Goal: Task Accomplishment & Management: Use online tool/utility

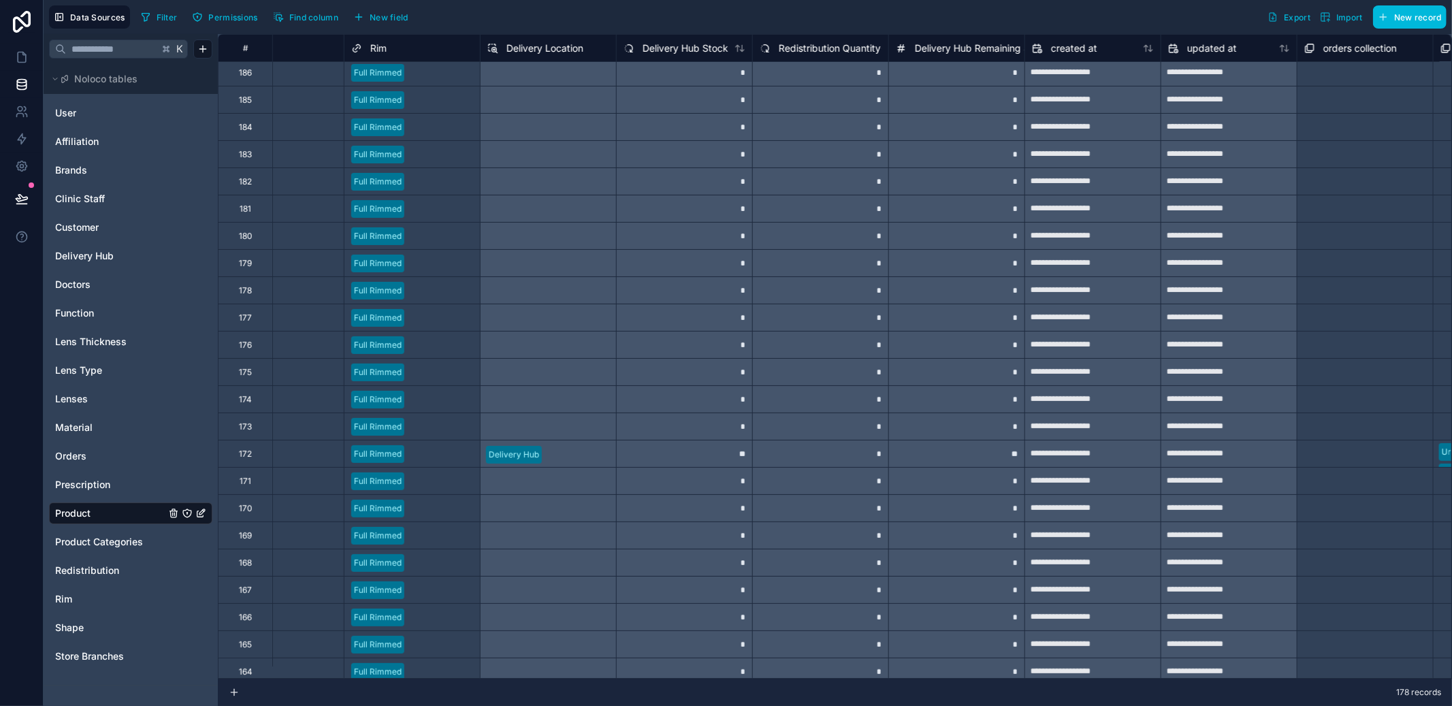
scroll to position [0, 1017]
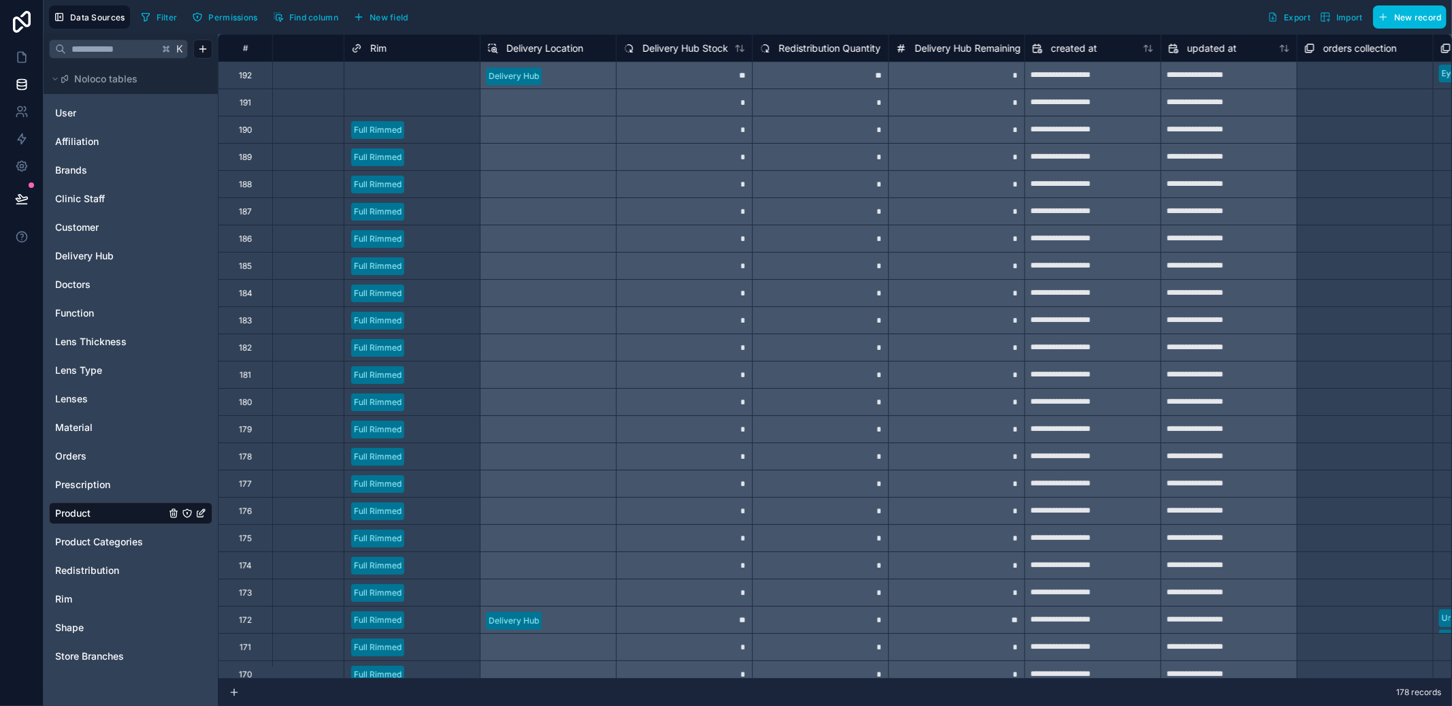
click at [73, 453] on span "Orders" at bounding box center [70, 456] width 31 height 14
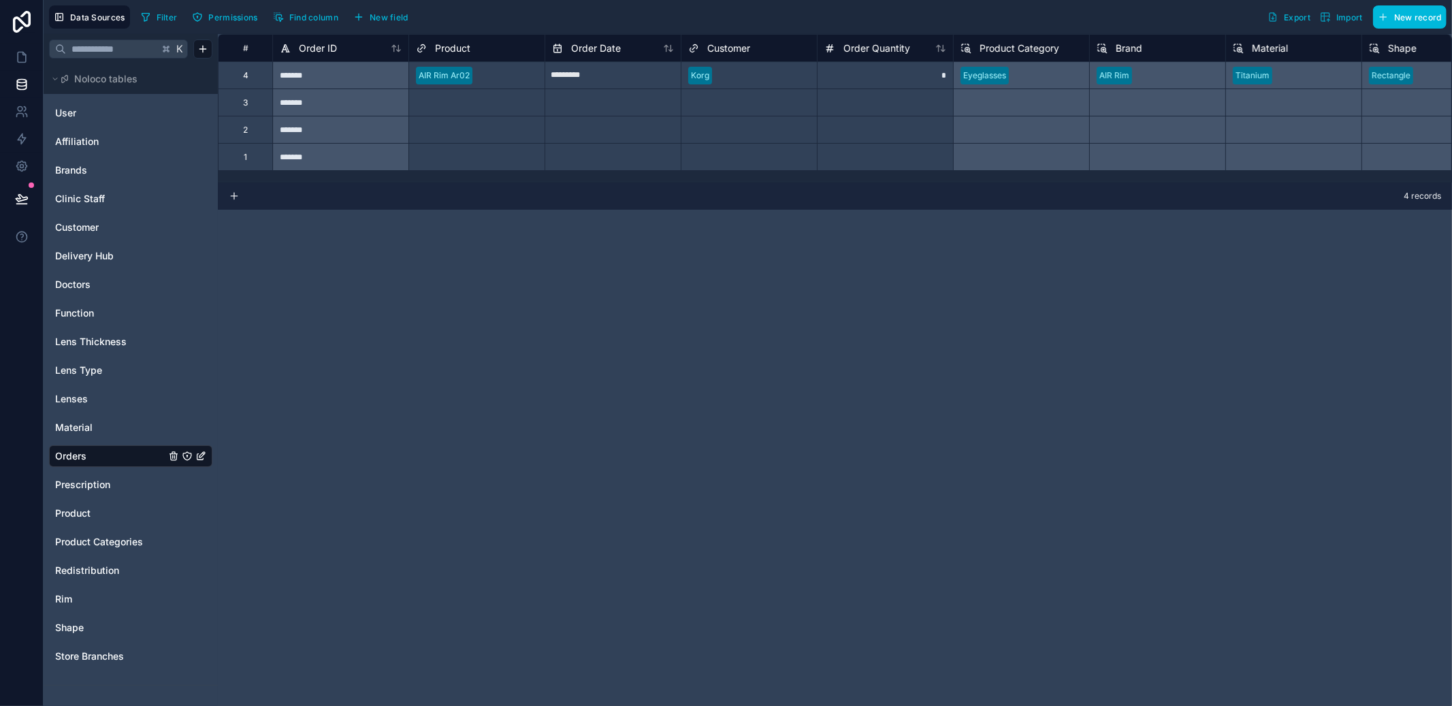
drag, startPoint x: 634, startPoint y: 182, endPoint x: 688, endPoint y: 182, distance: 53.8
click at [688, 182] on div "# Order ID Product Order Date Customer Order Quantity Product Category Brand Ma…" at bounding box center [835, 108] width 1234 height 148
click at [88, 519] on span "Product" at bounding box center [72, 513] width 35 height 14
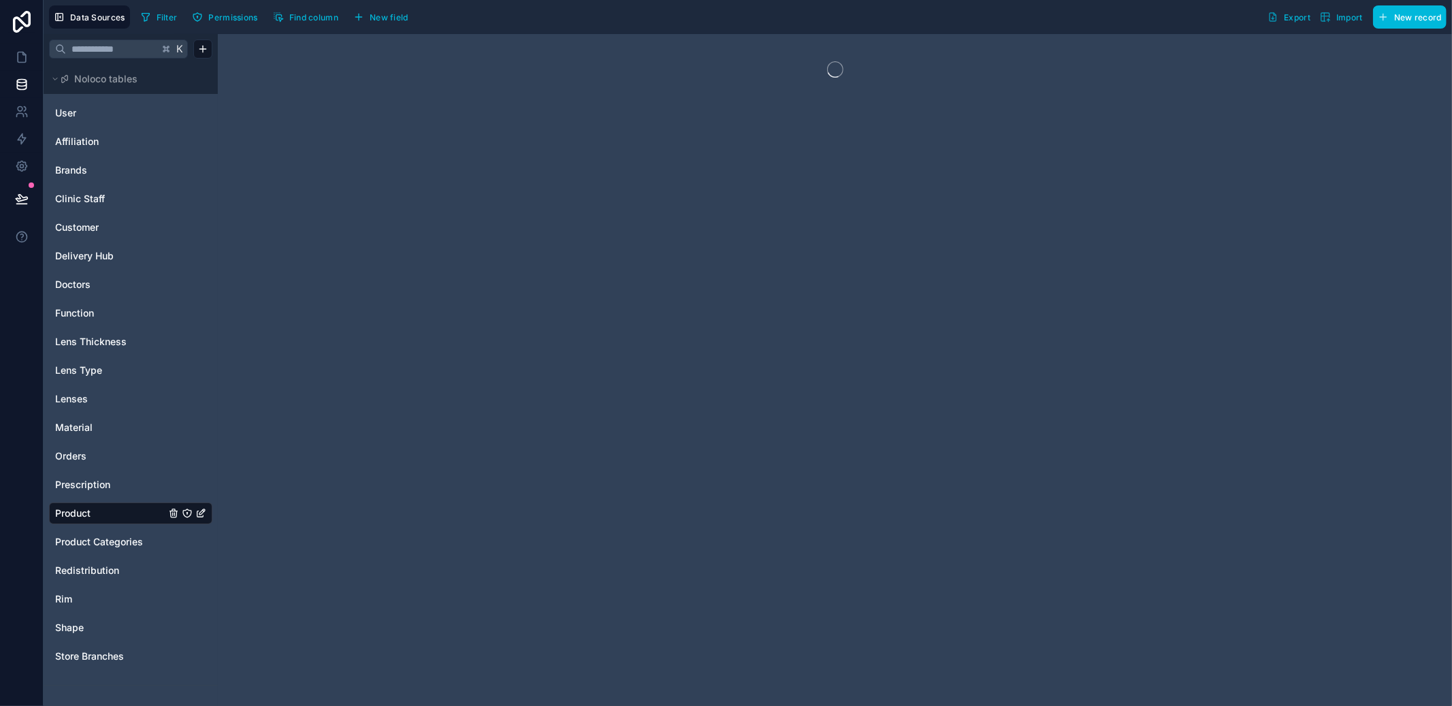
click at [95, 539] on span "Product Categories" at bounding box center [99, 542] width 88 height 14
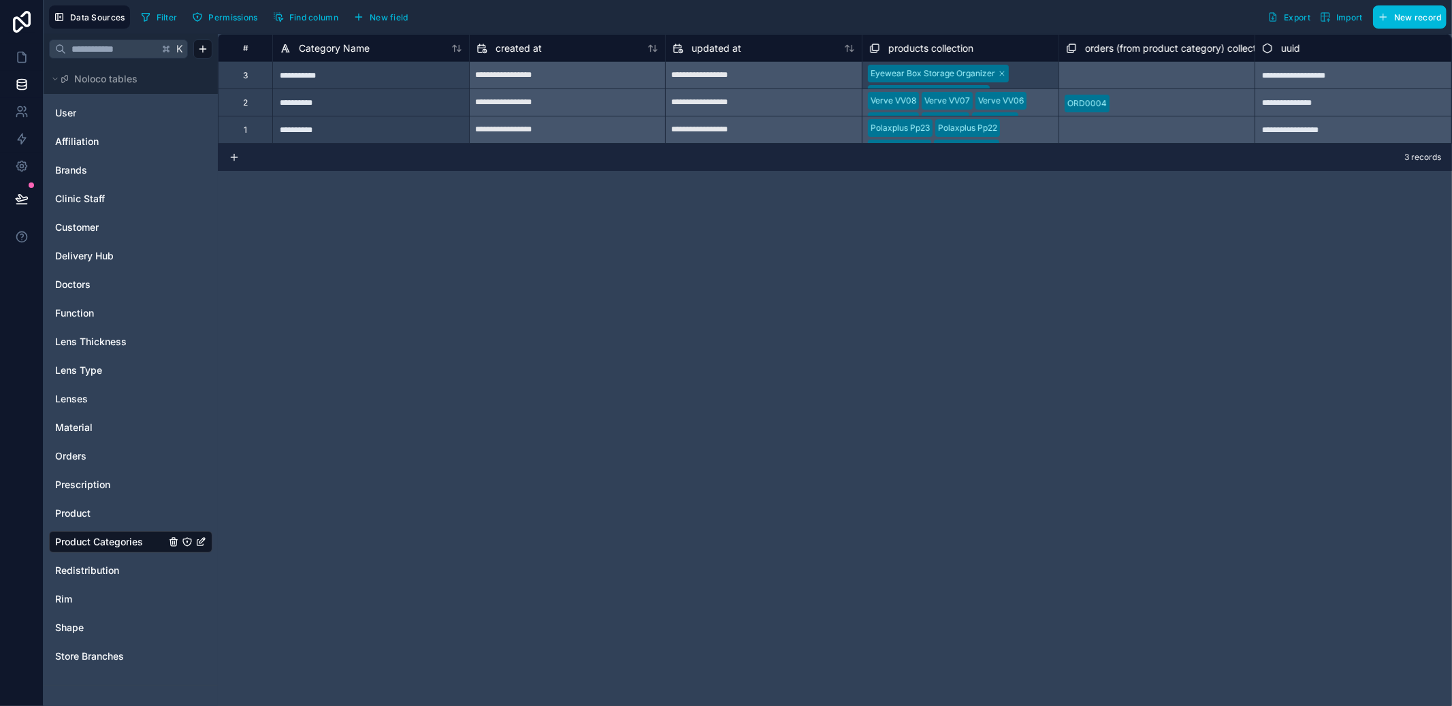
click at [88, 519] on span "Product" at bounding box center [72, 513] width 35 height 14
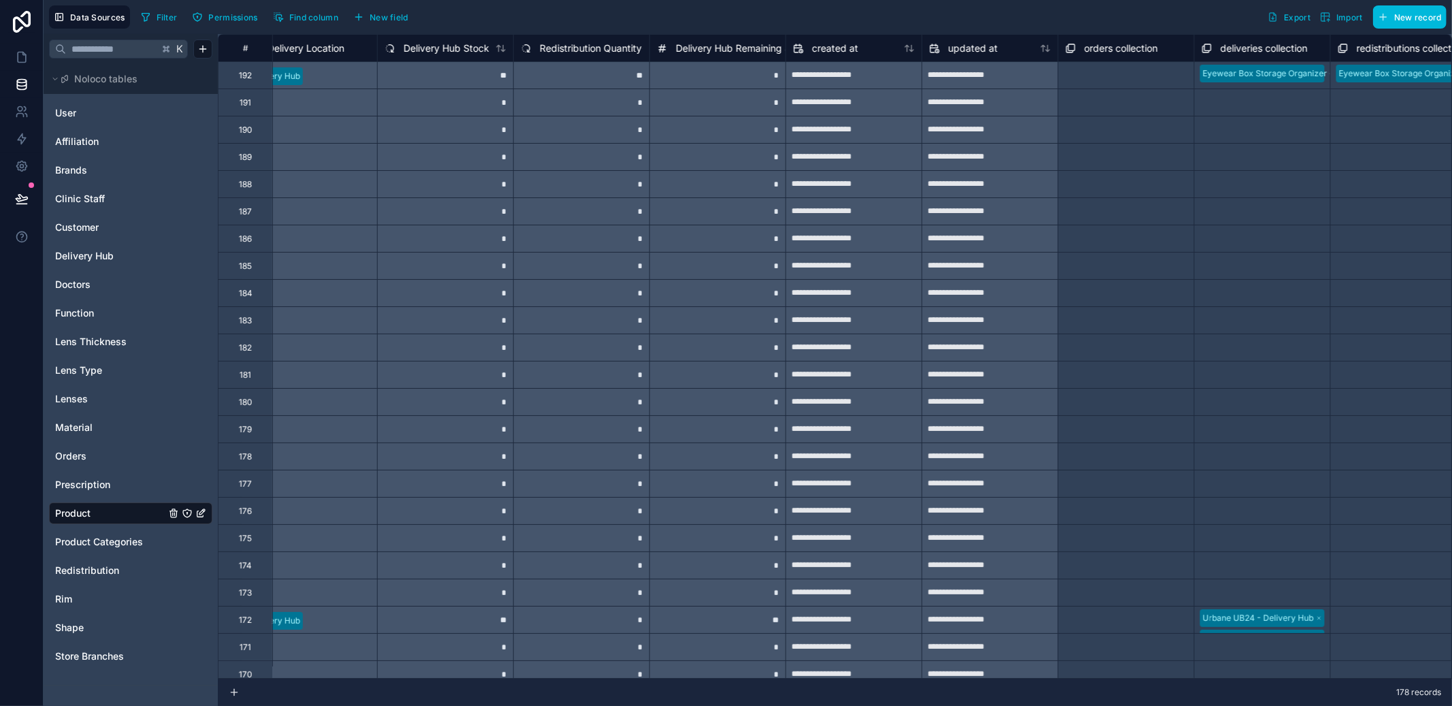
scroll to position [0, 1263]
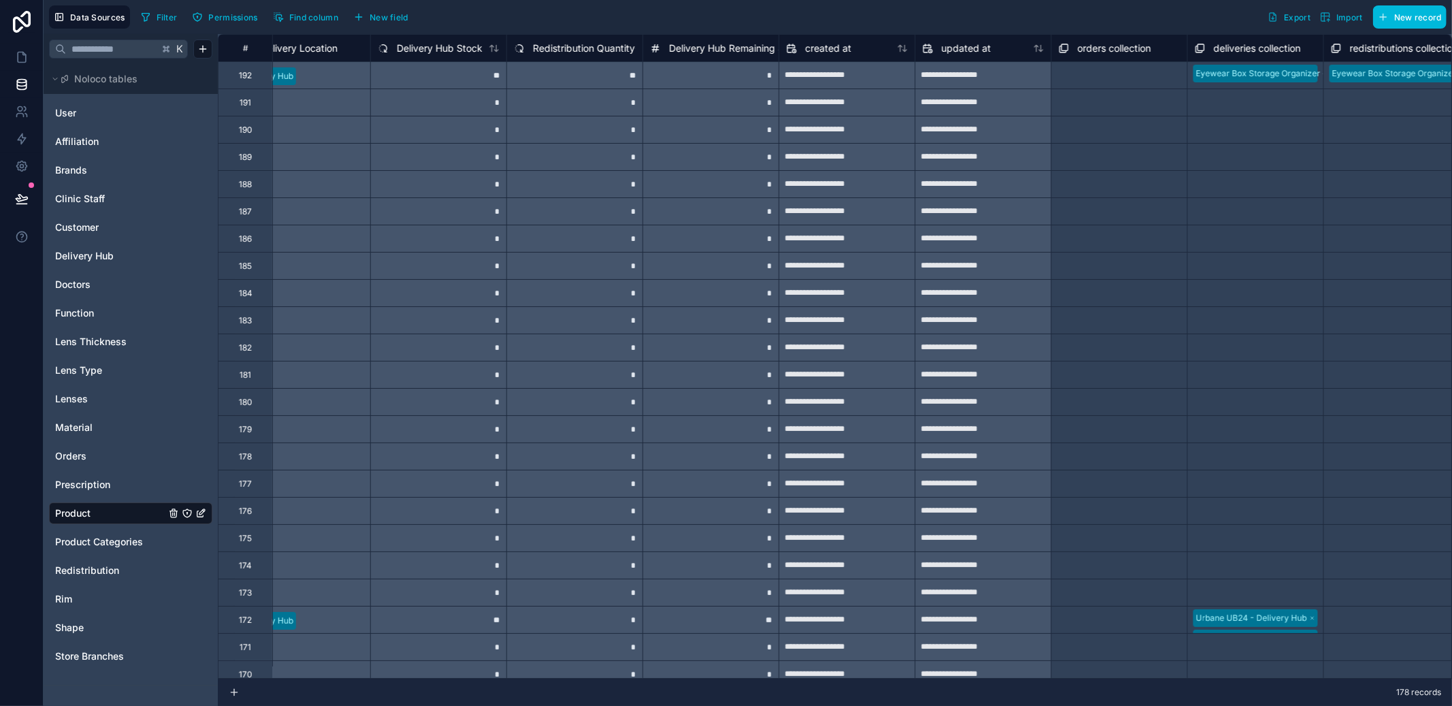
click at [391, 19] on span "New field" at bounding box center [389, 17] width 39 height 10
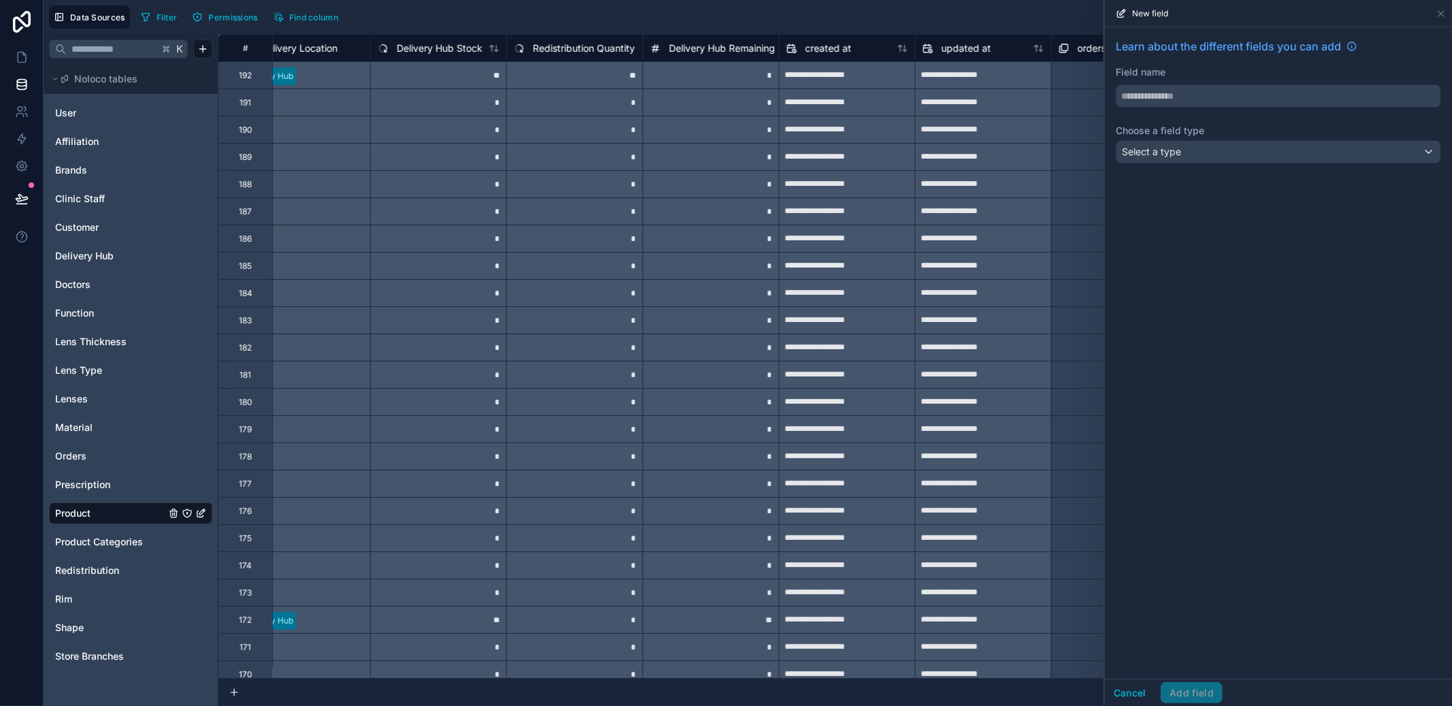
click at [1235, 149] on div "Select a type" at bounding box center [1278, 152] width 324 height 22
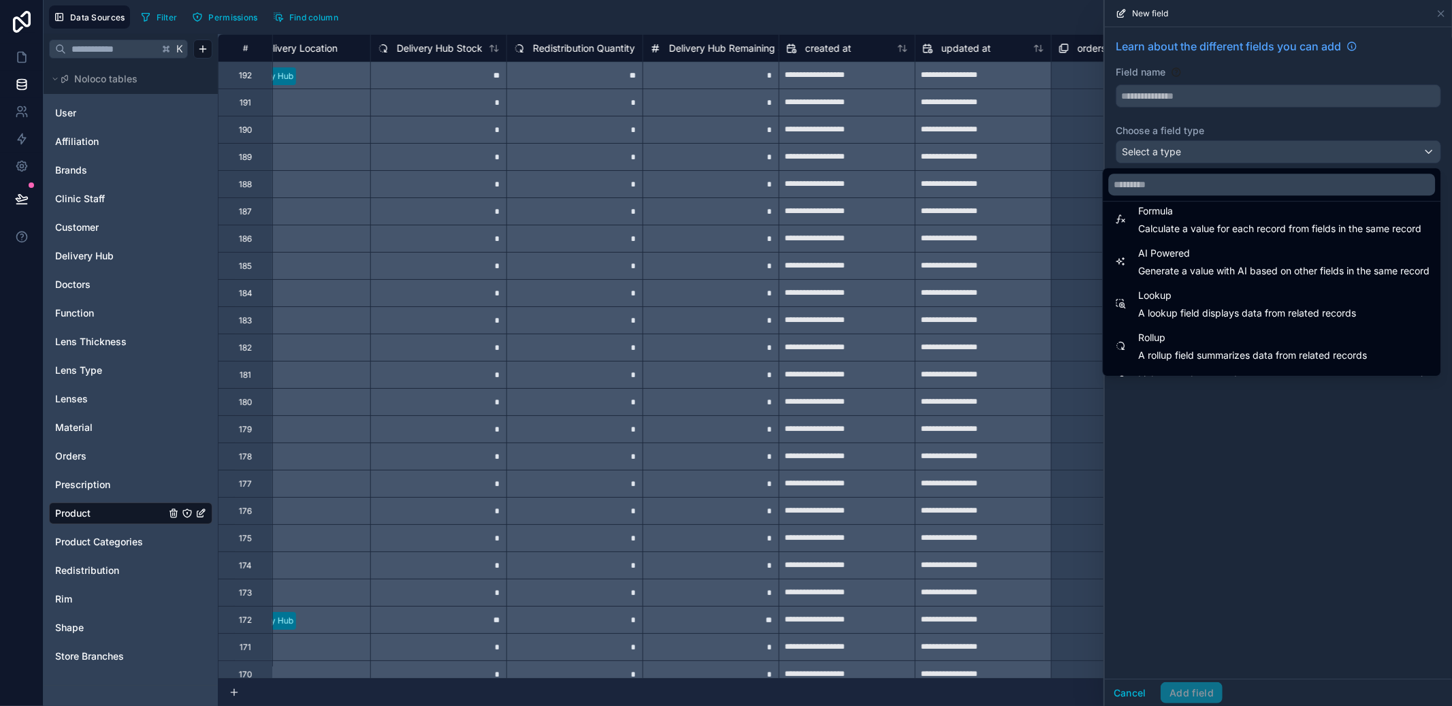
scroll to position [395, 0]
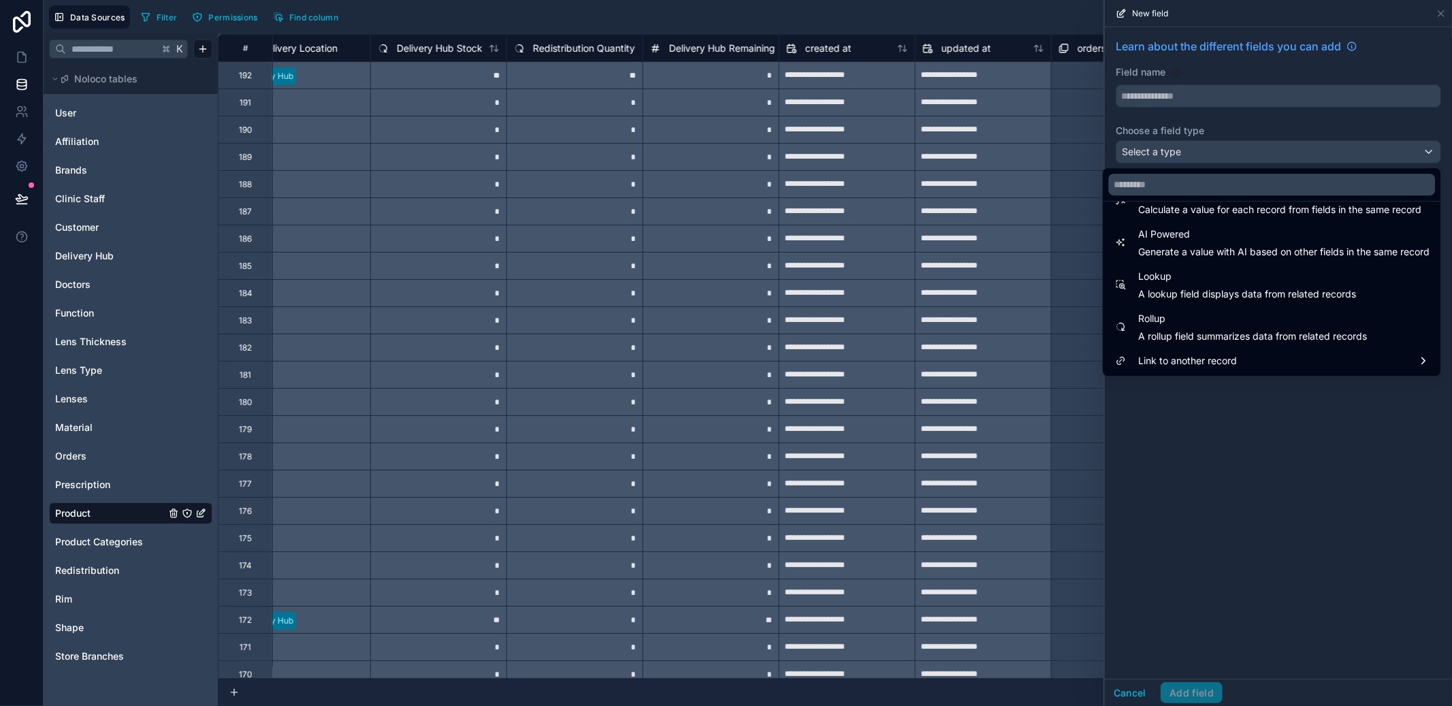
click at [1230, 319] on span "Rollup" at bounding box center [1252, 318] width 229 height 16
type input "******"
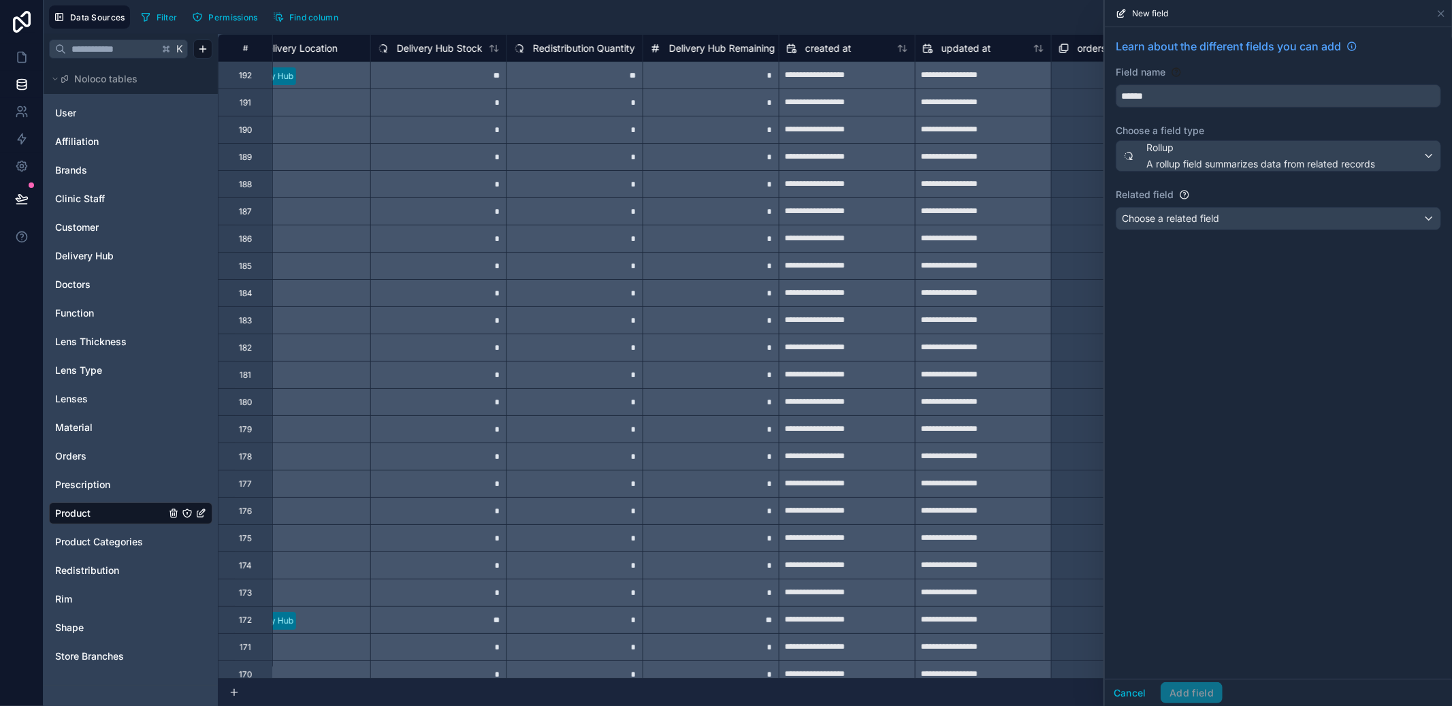
click at [1244, 221] on div "Choose a related field" at bounding box center [1278, 219] width 324 height 22
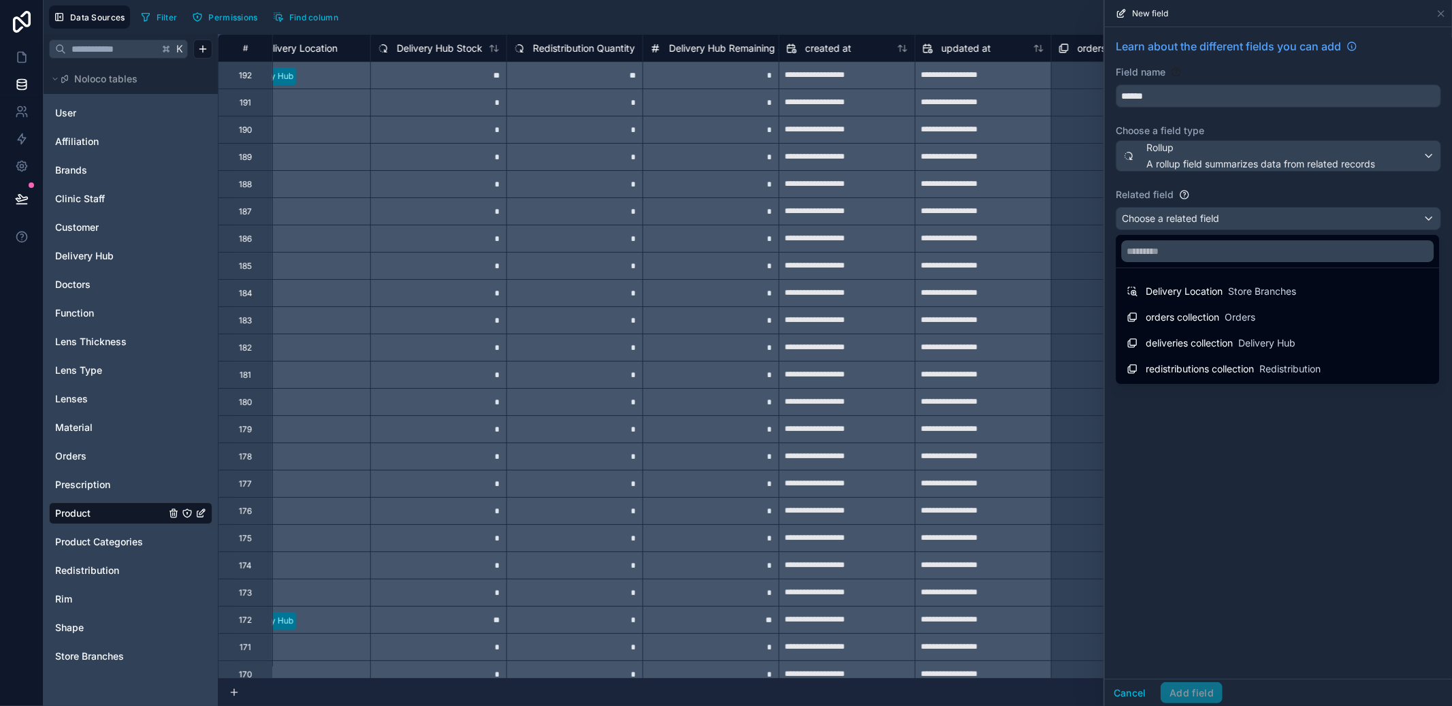
click at [1244, 221] on div at bounding box center [1278, 353] width 347 height 706
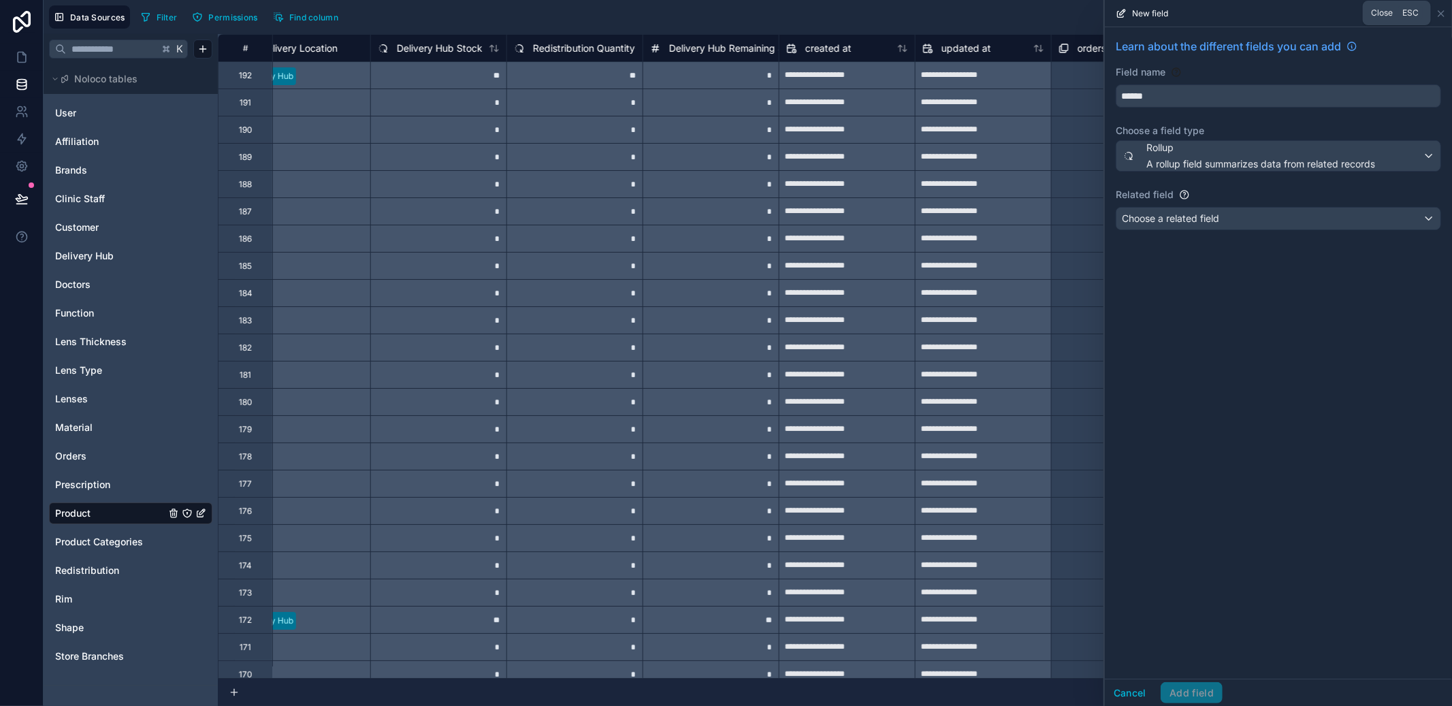
click at [1438, 14] on icon at bounding box center [1440, 13] width 11 height 11
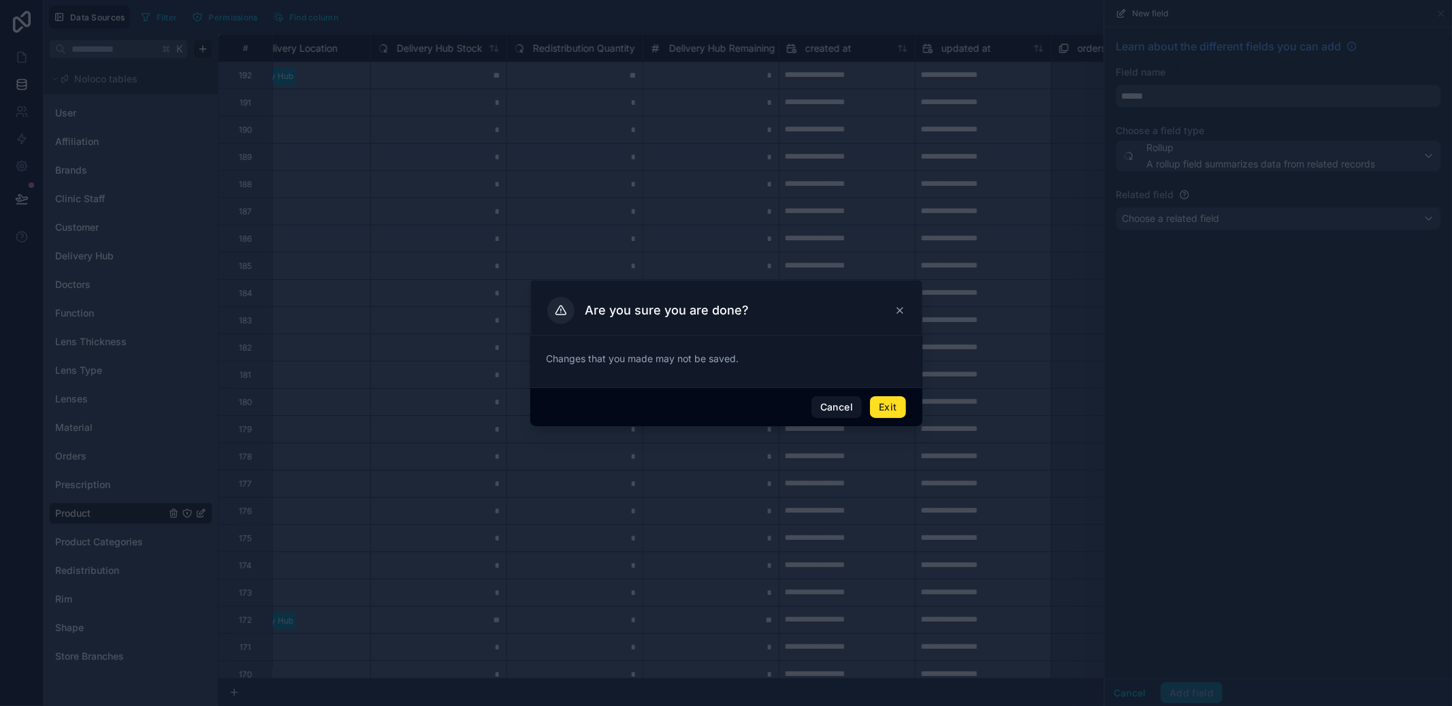
click at [893, 410] on button "Exit" at bounding box center [887, 407] width 35 height 22
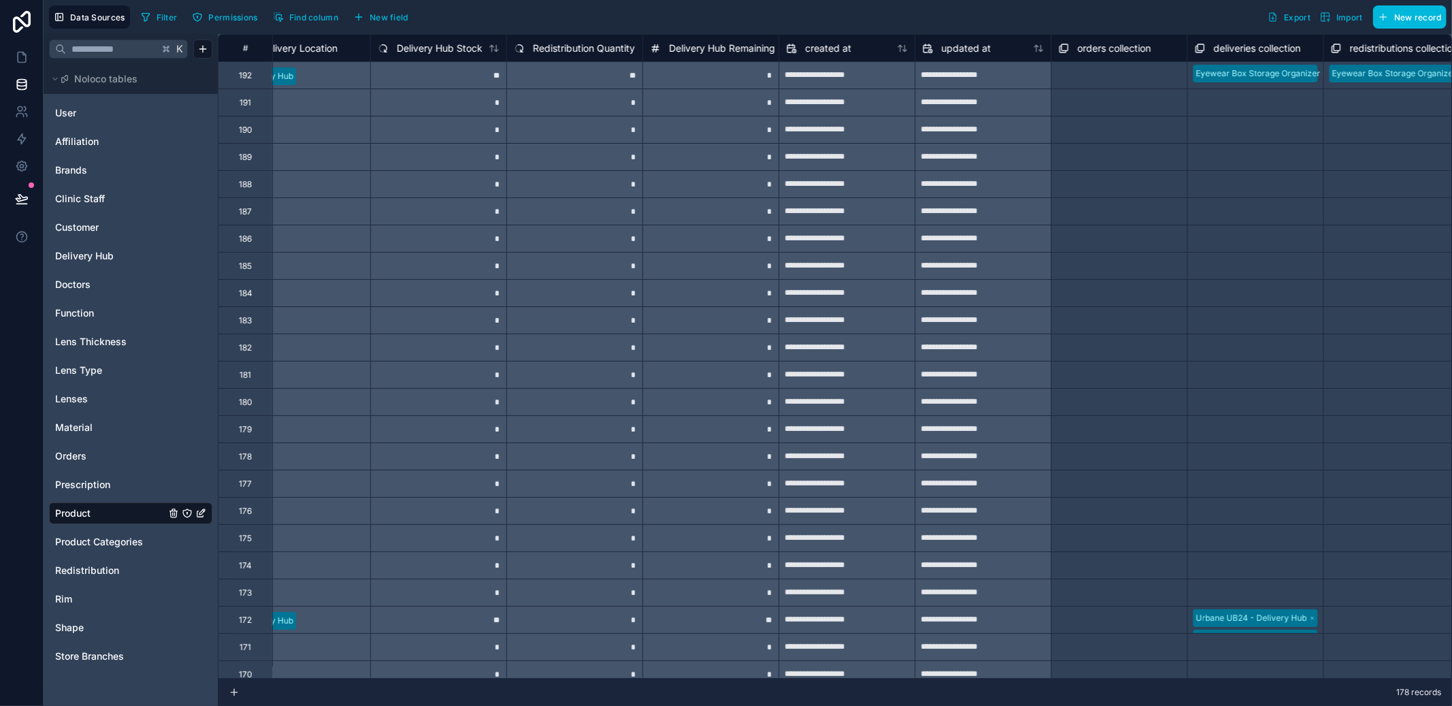
click at [386, 12] on span "New field" at bounding box center [389, 17] width 39 height 10
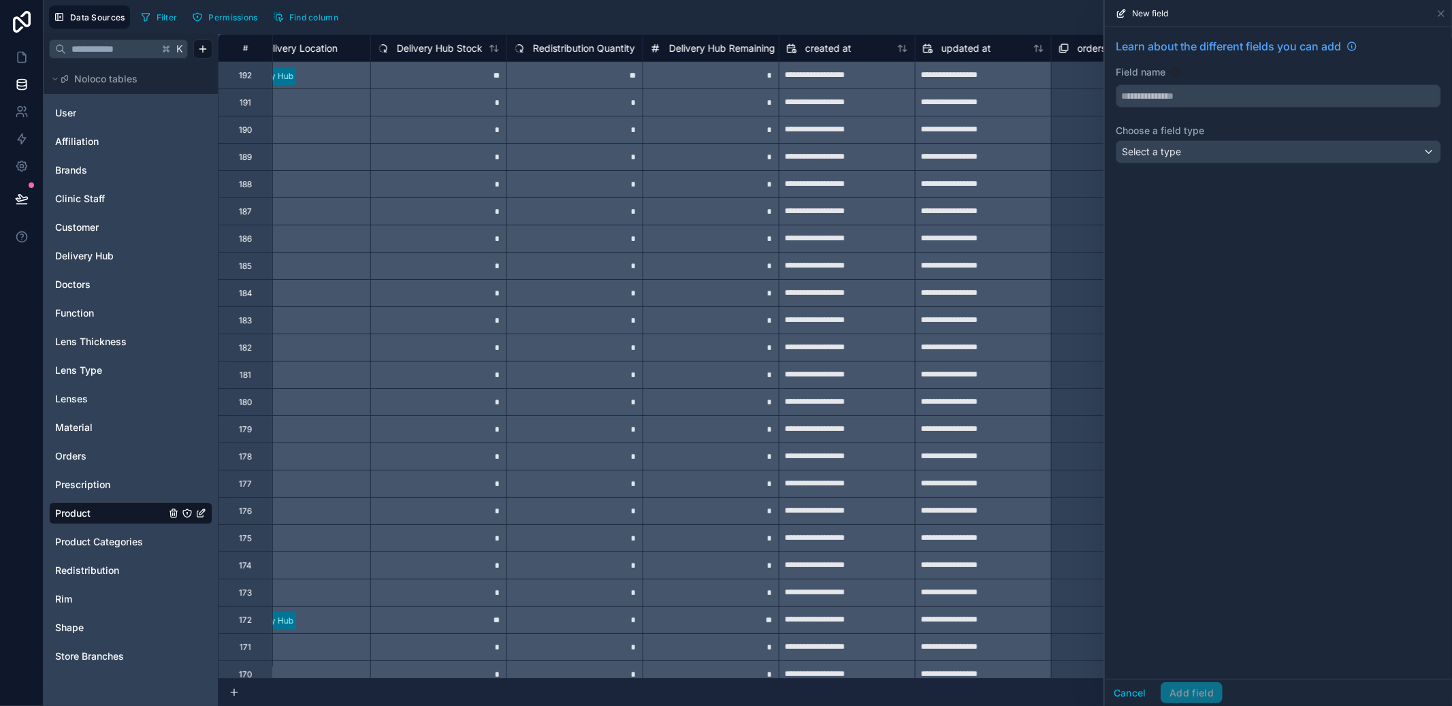
click at [1216, 151] on div "Select a type" at bounding box center [1278, 152] width 324 height 22
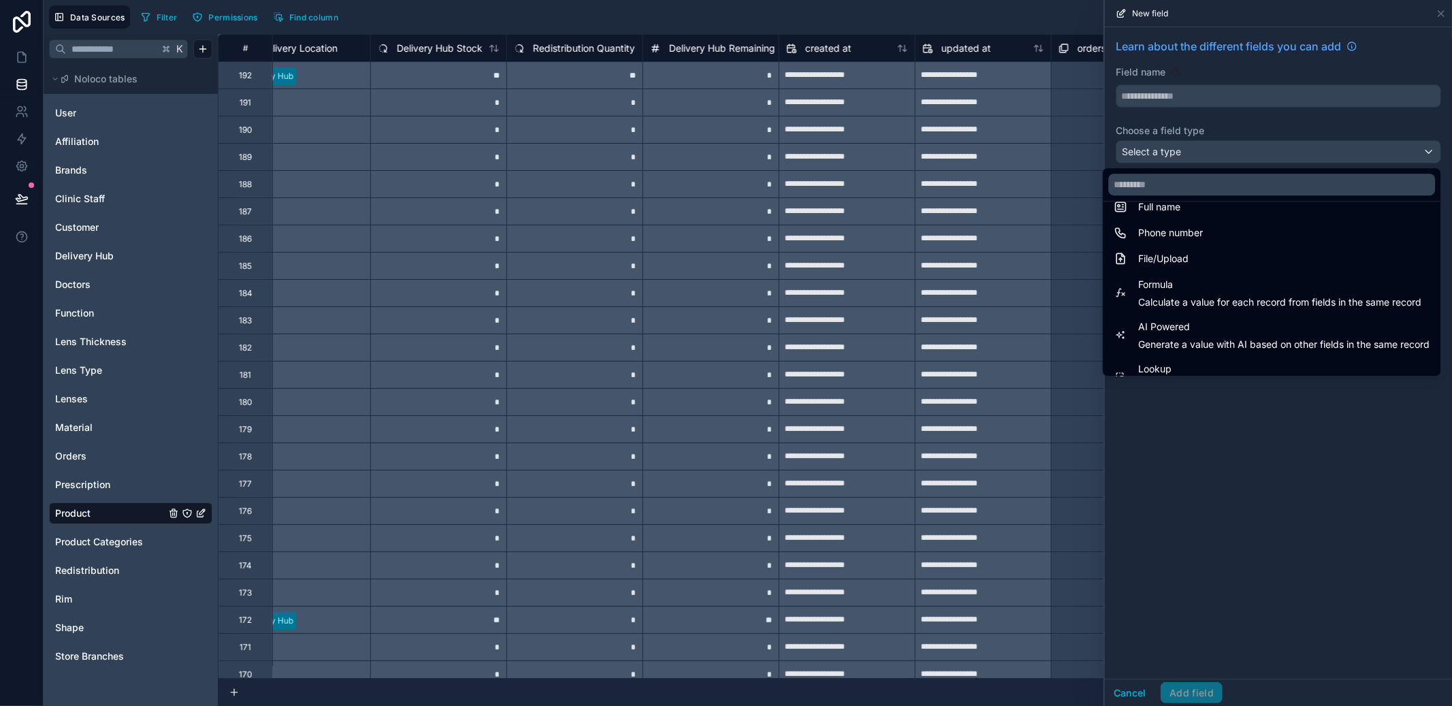
scroll to position [265, 0]
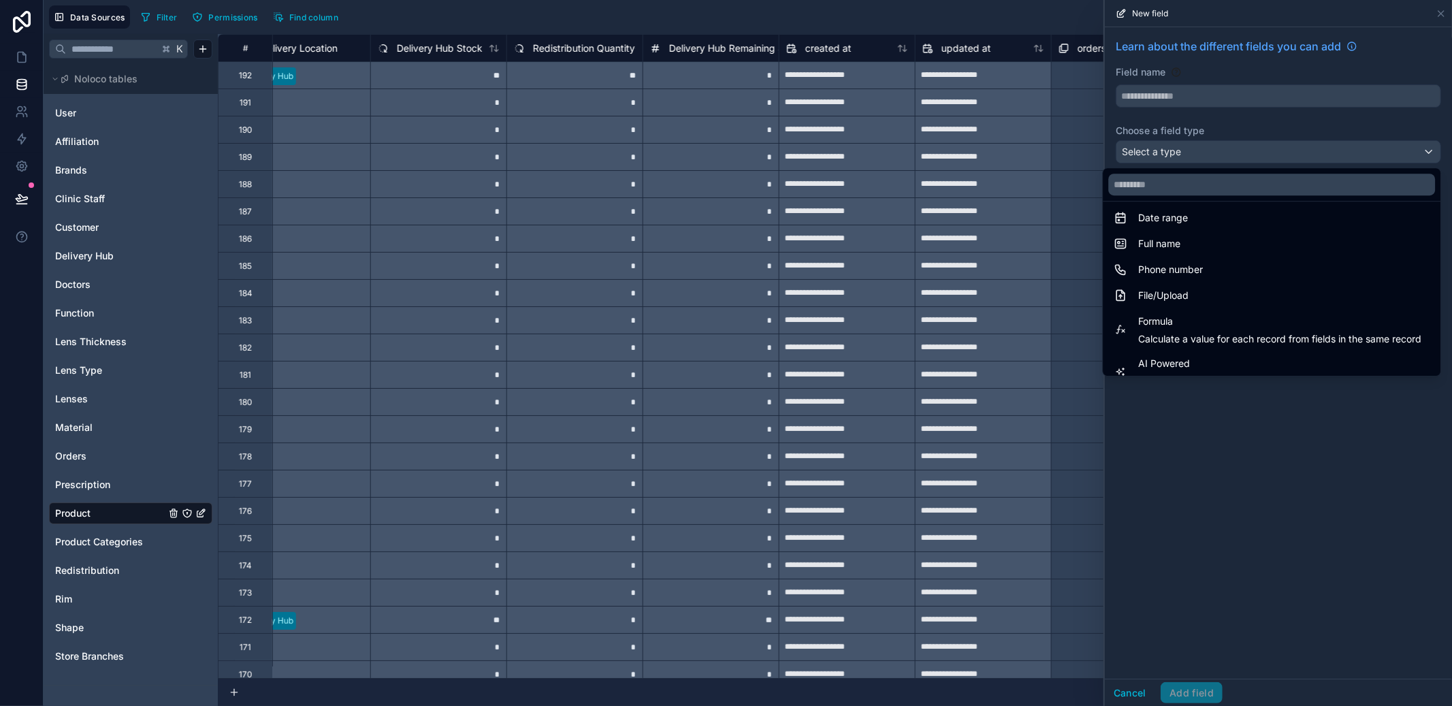
click at [1209, 315] on span "Formula" at bounding box center [1279, 321] width 283 height 16
type input "*******"
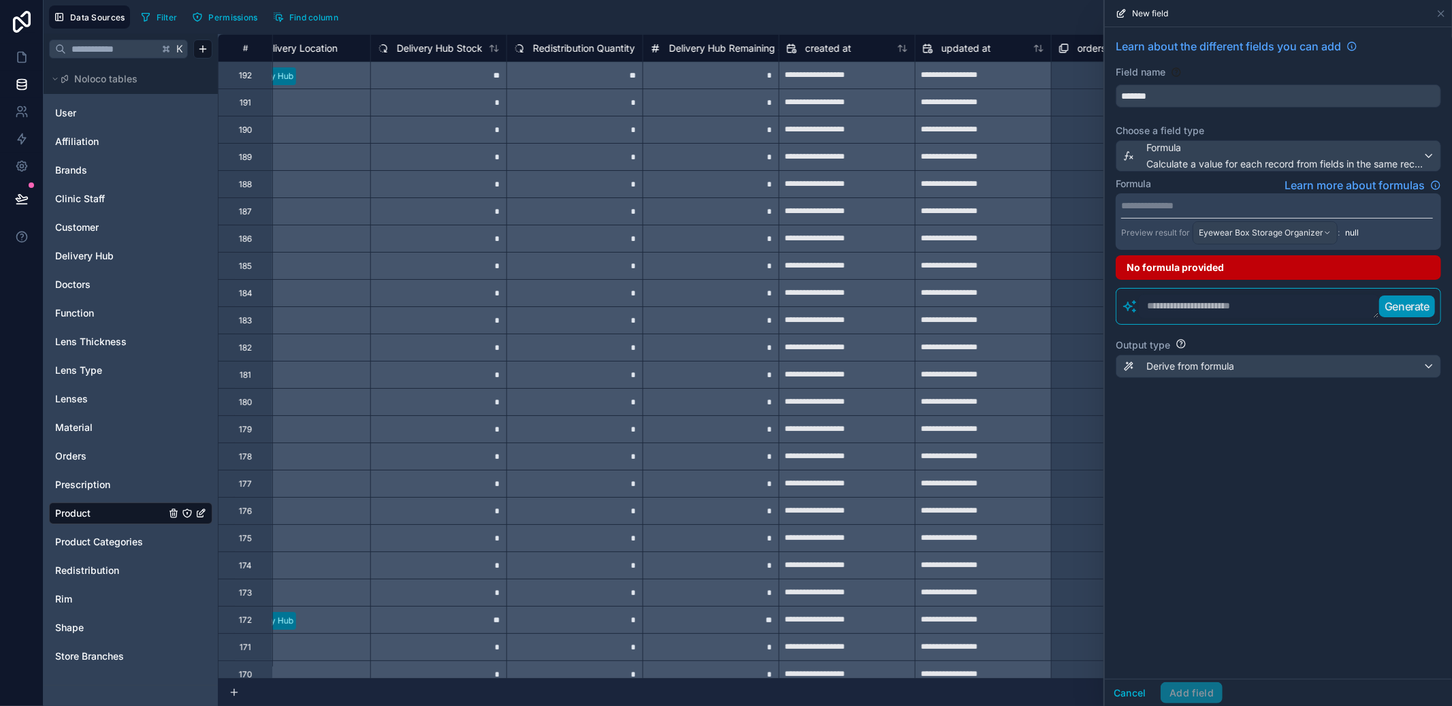
click at [1222, 311] on textarea at bounding box center [1258, 306] width 241 height 25
click at [1243, 214] on div "**********" at bounding box center [1277, 221] width 325 height 56
click at [1245, 199] on p "**********" at bounding box center [1277, 206] width 312 height 14
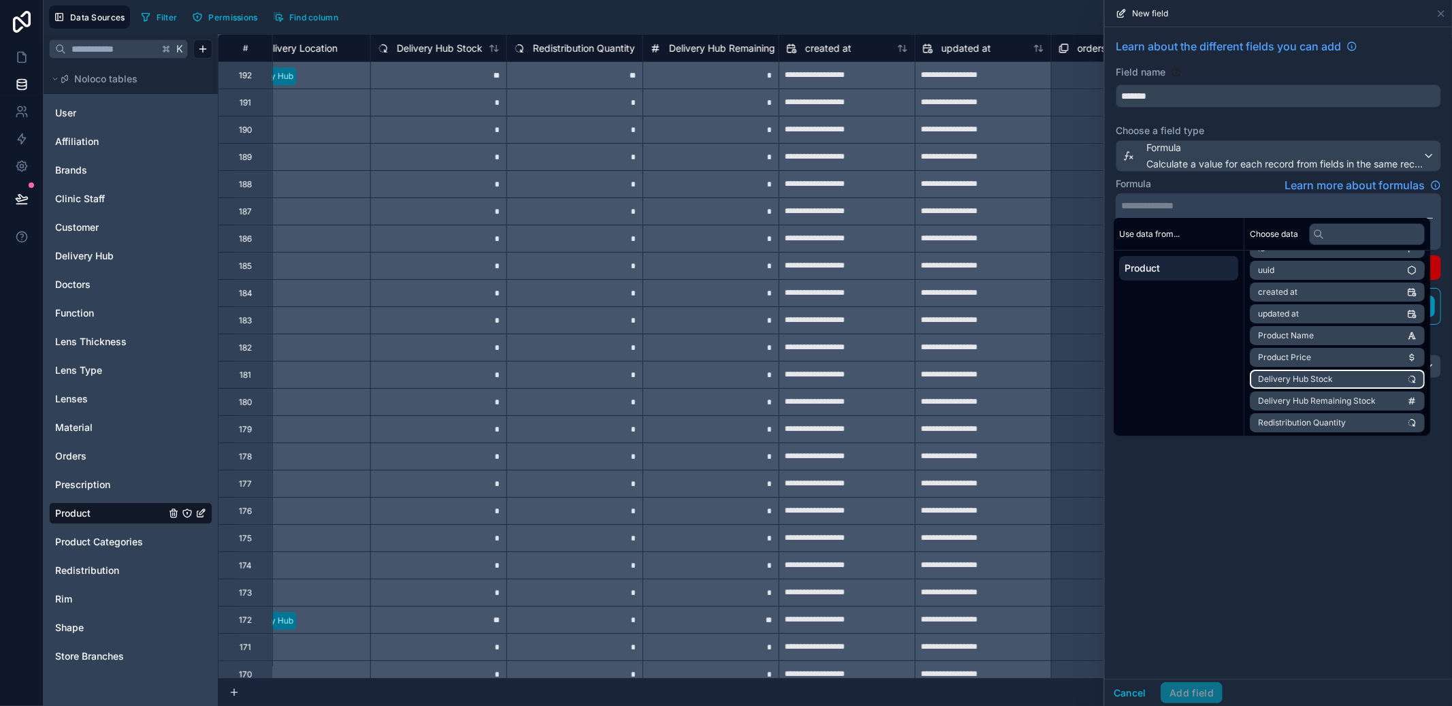
scroll to position [18, 0]
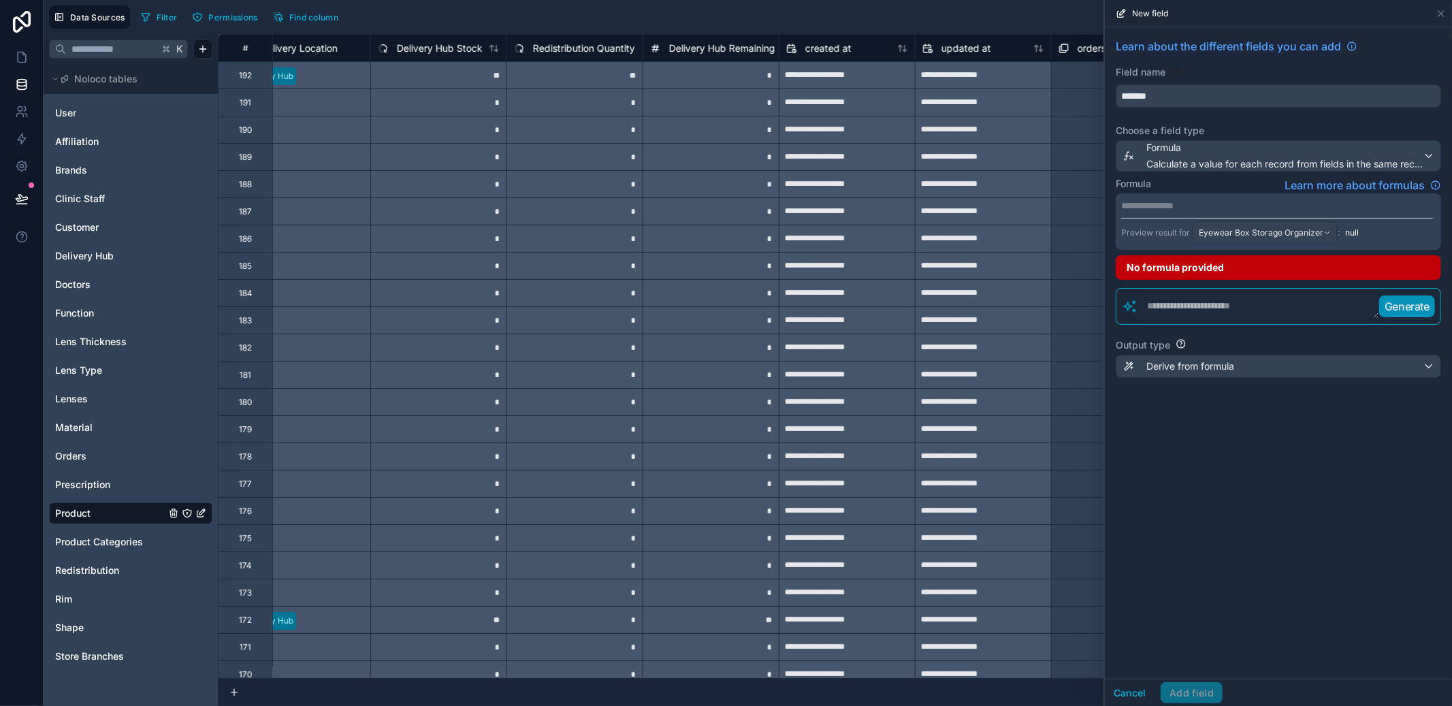
click at [1369, 540] on div "**********" at bounding box center [1278, 352] width 347 height 651
click at [1439, 12] on icon at bounding box center [1440, 13] width 5 height 5
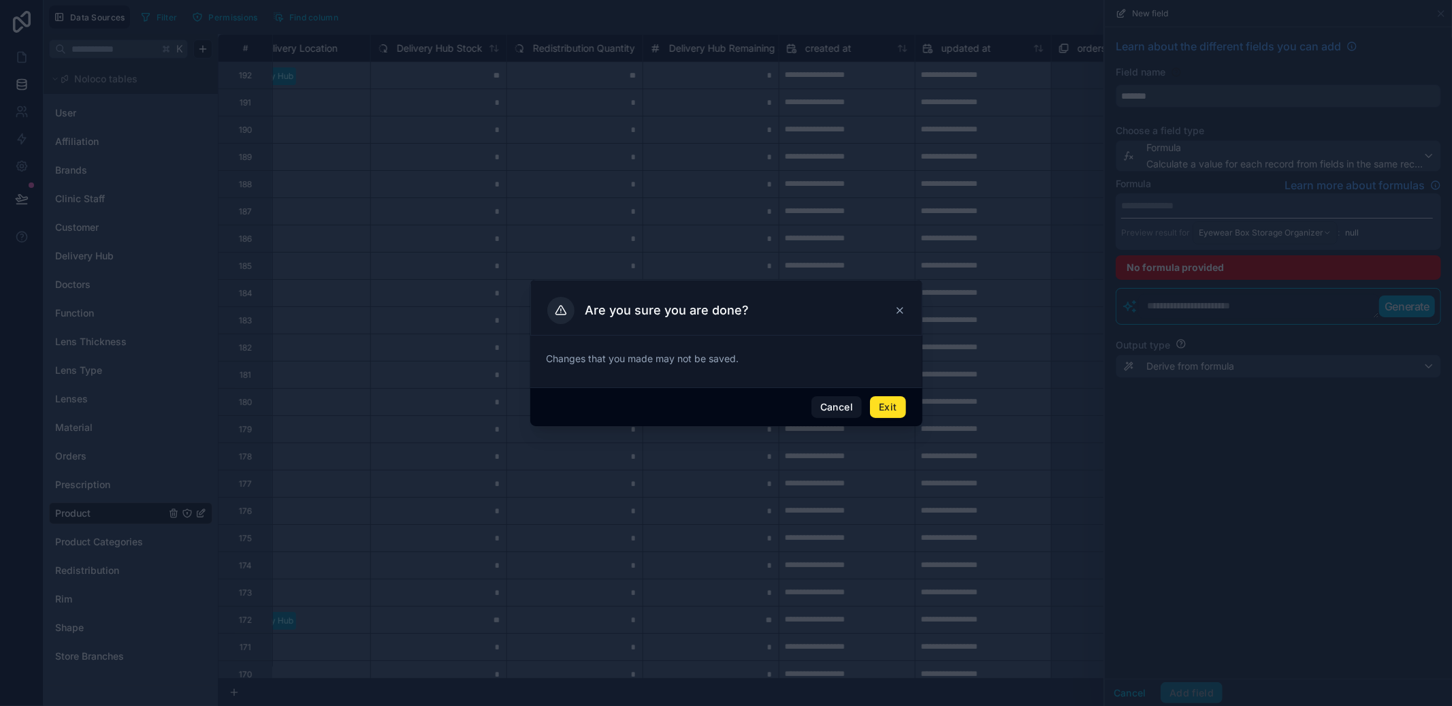
click at [879, 410] on button "Exit" at bounding box center [887, 407] width 35 height 22
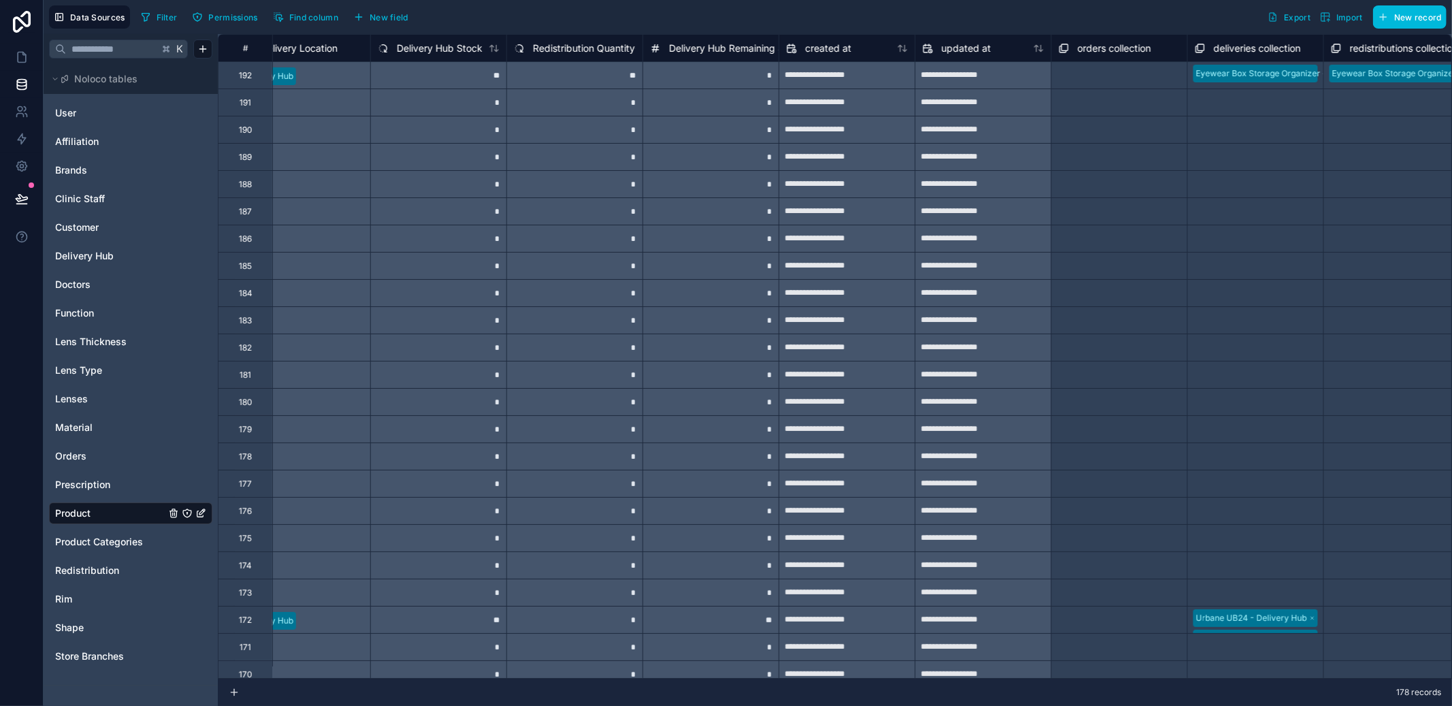
click at [375, 18] on span "New field" at bounding box center [389, 17] width 39 height 10
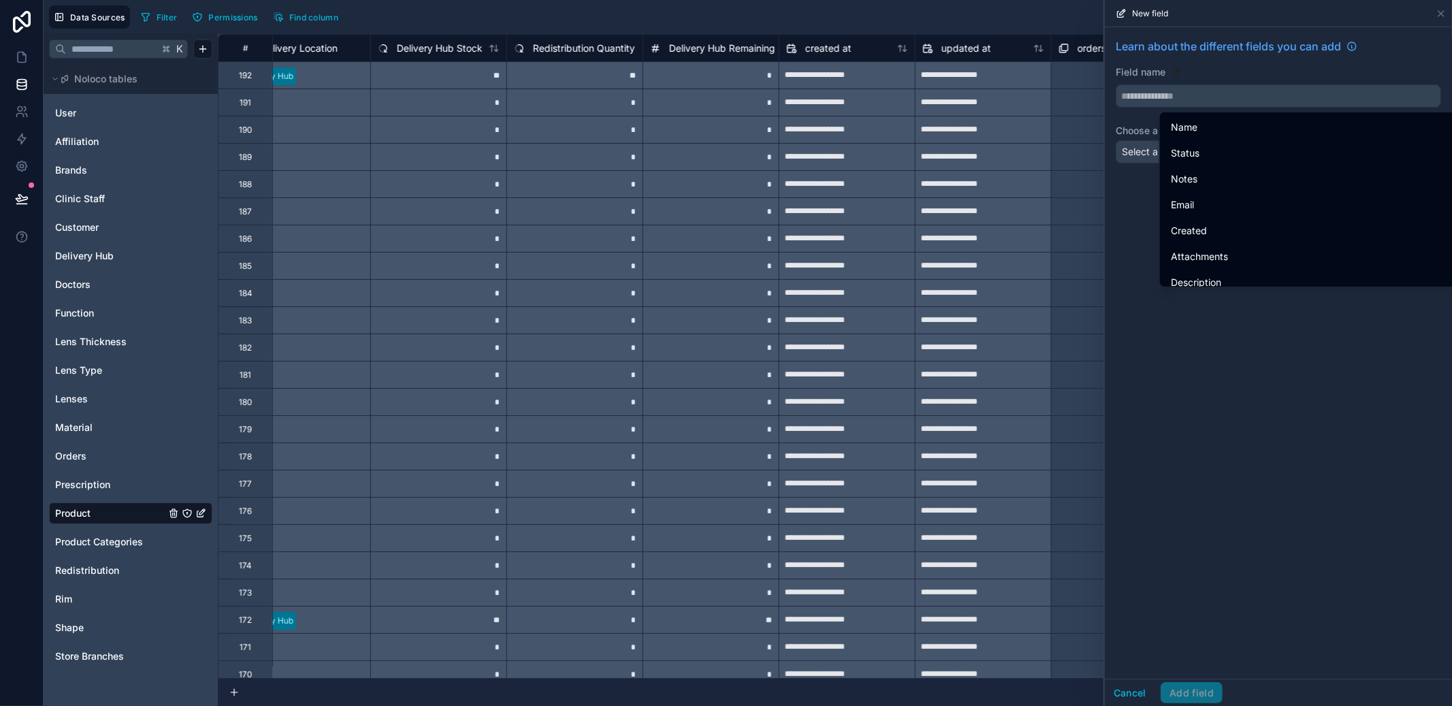
click at [1218, 95] on input "text" at bounding box center [1278, 96] width 324 height 22
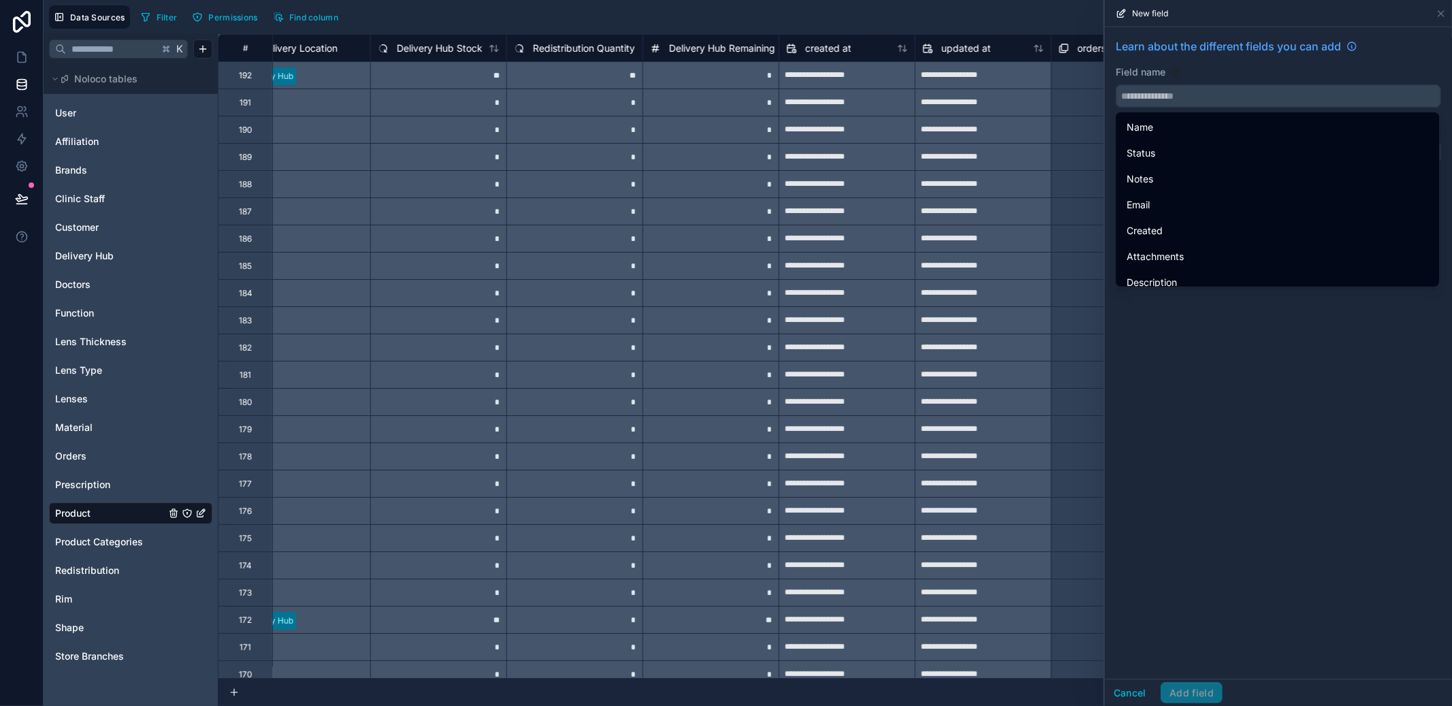
click at [1227, 378] on div "Learn about the different fields you can add Field name Choose a field type Sel…" at bounding box center [1278, 352] width 347 height 651
click at [1247, 72] on div "Field name" at bounding box center [1277, 72] width 325 height 14
click at [1269, 73] on div "Field name" at bounding box center [1277, 72] width 325 height 14
click at [1439, 14] on icon at bounding box center [1440, 13] width 11 height 11
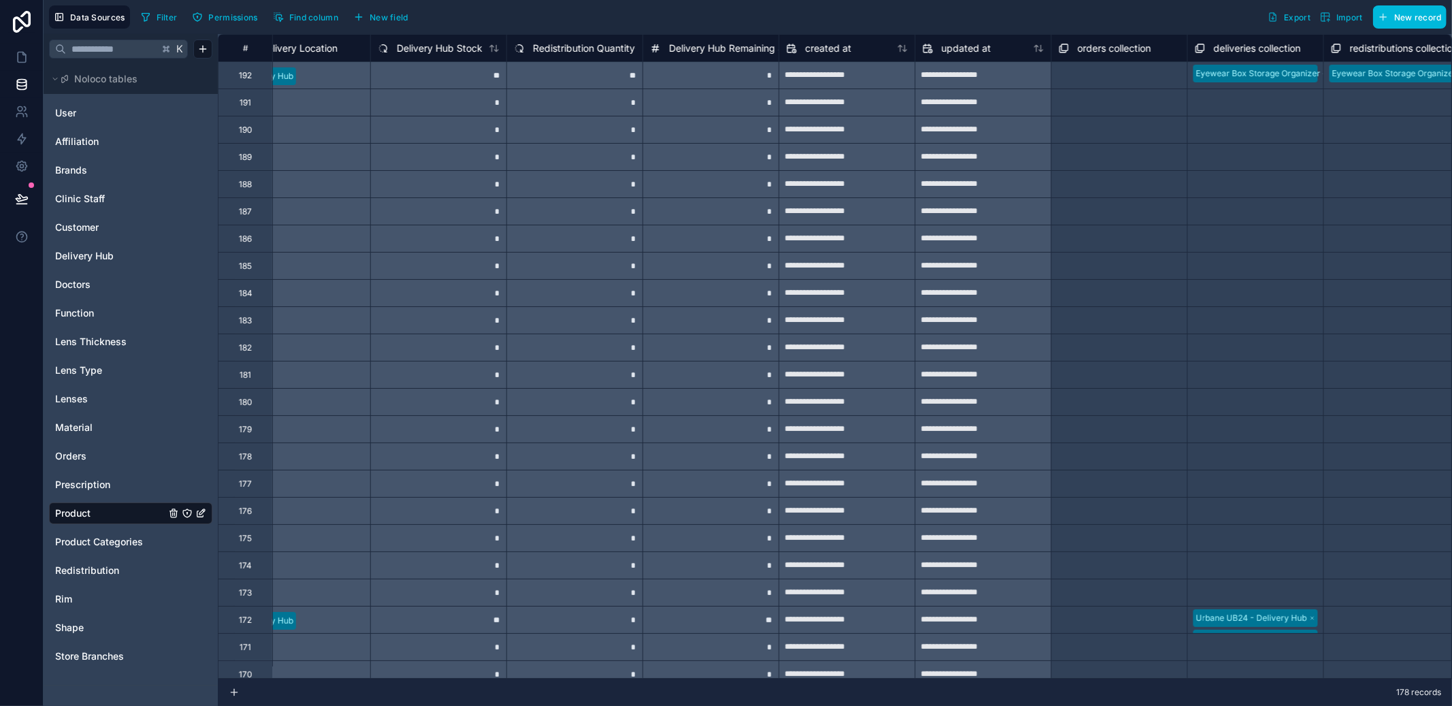
drag, startPoint x: 396, startPoint y: 23, endPoint x: 653, endPoint y: 29, distance: 256.6
click at [395, 23] on button "New field" at bounding box center [380, 17] width 65 height 20
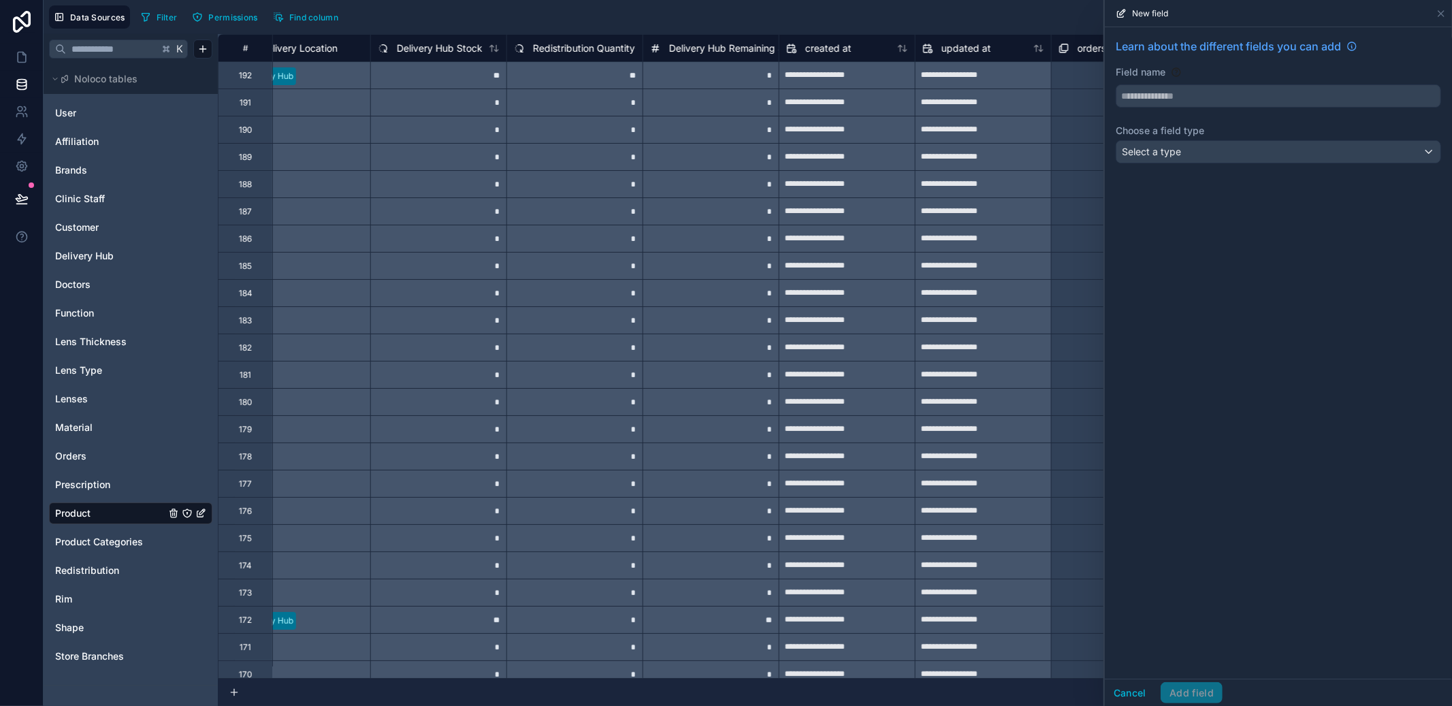
click at [1242, 154] on div "Select a type" at bounding box center [1278, 152] width 324 height 22
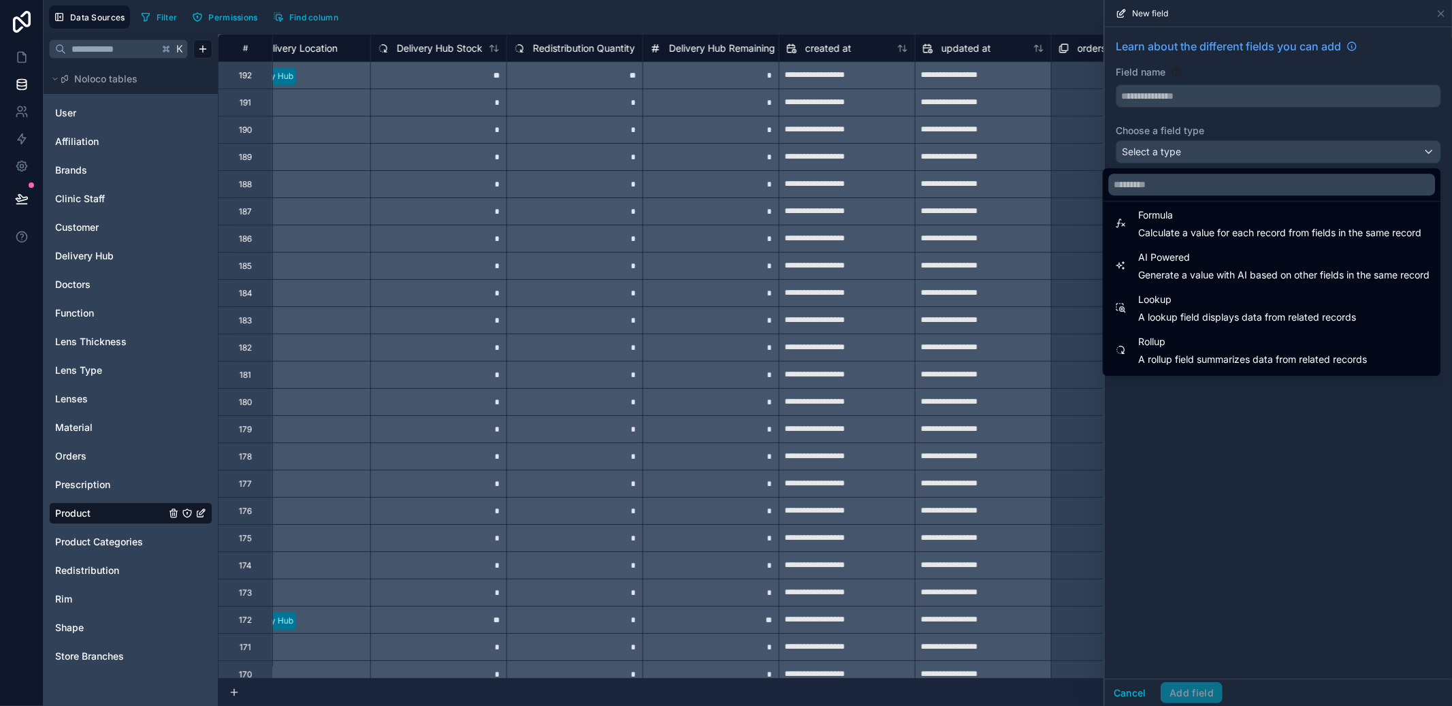
scroll to position [395, 0]
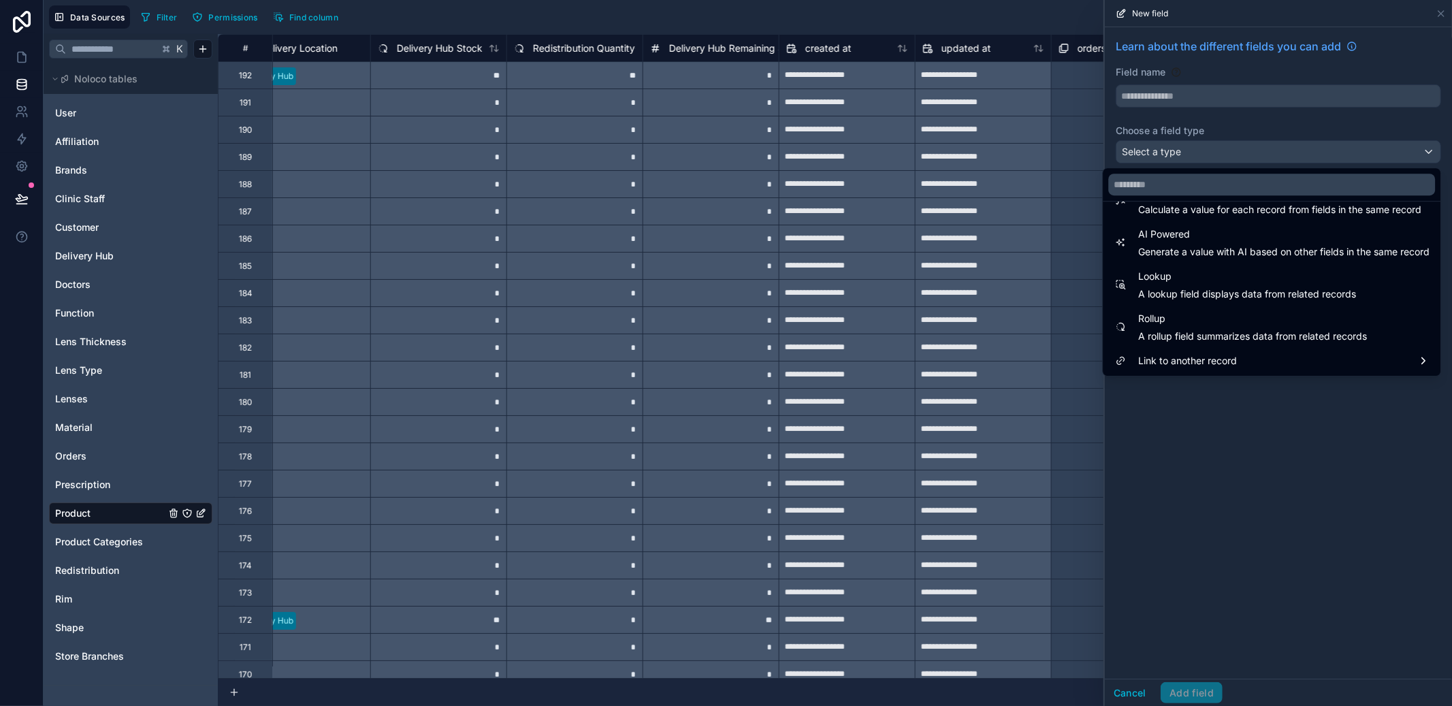
click at [1215, 299] on span "A lookup field displays data from related records" at bounding box center [1247, 294] width 218 height 14
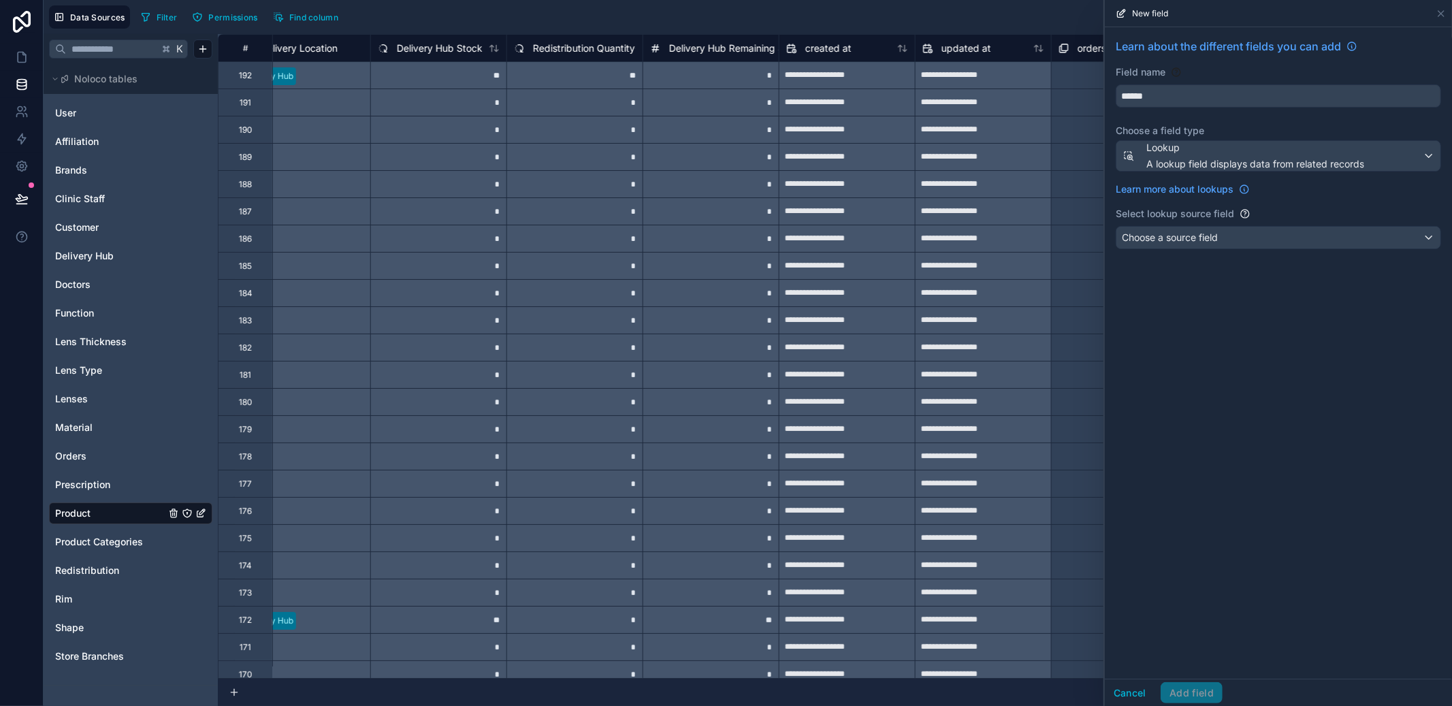
click at [1186, 102] on input "******" at bounding box center [1278, 96] width 324 height 22
click at [1115, 84] on button "********" at bounding box center [1277, 95] width 325 height 23
type input "**********"
click at [1115, 84] on button "**********" at bounding box center [1277, 95] width 325 height 23
type input "**********"
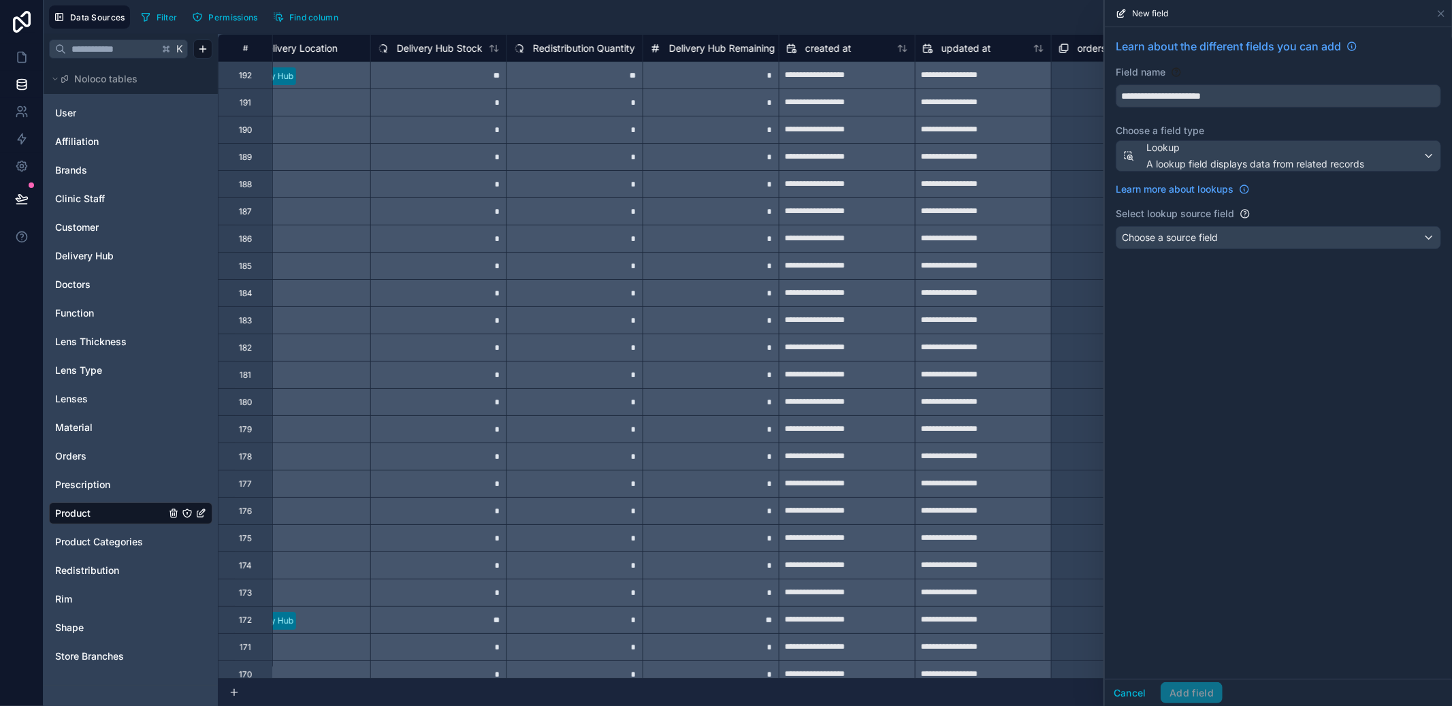
click at [1212, 247] on div "Choose a source field" at bounding box center [1278, 238] width 324 height 22
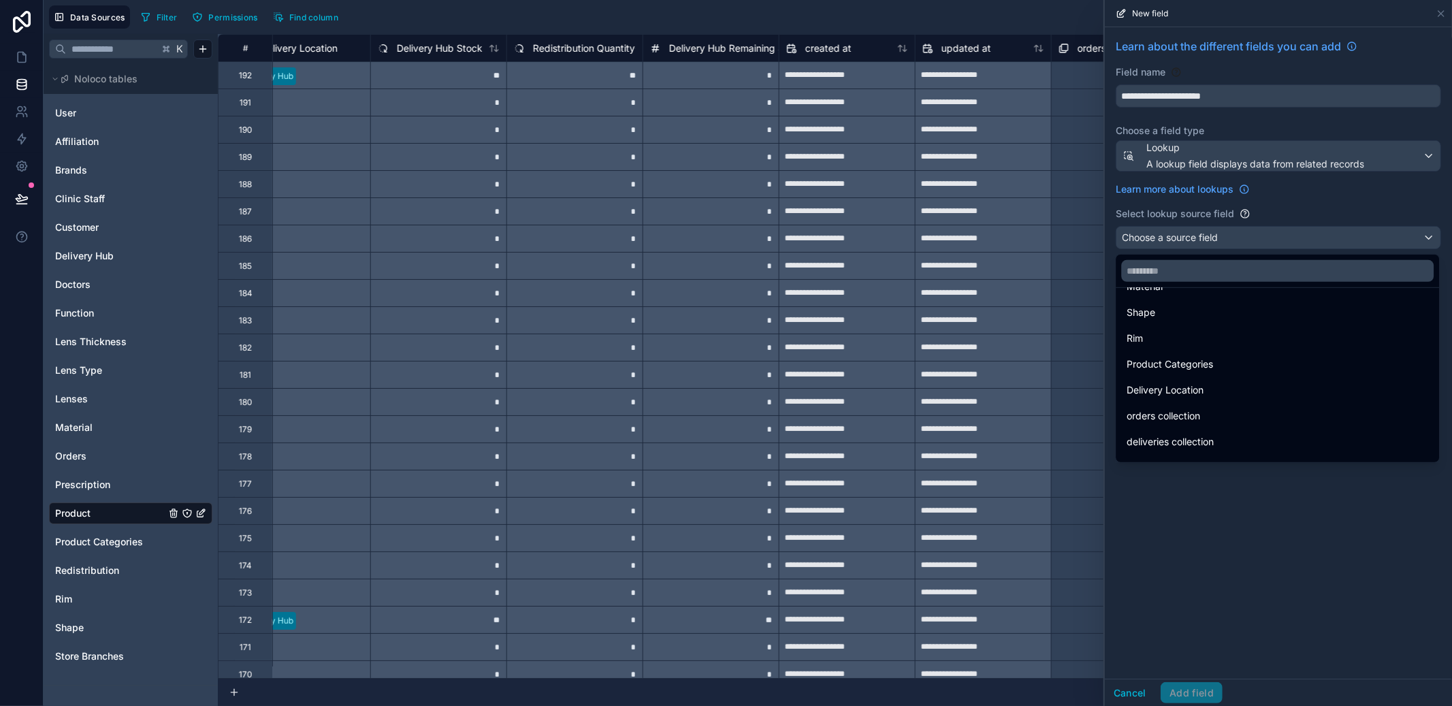
scroll to position [71, 0]
click at [1205, 439] on span "redistributions collection" at bounding box center [1180, 447] width 108 height 16
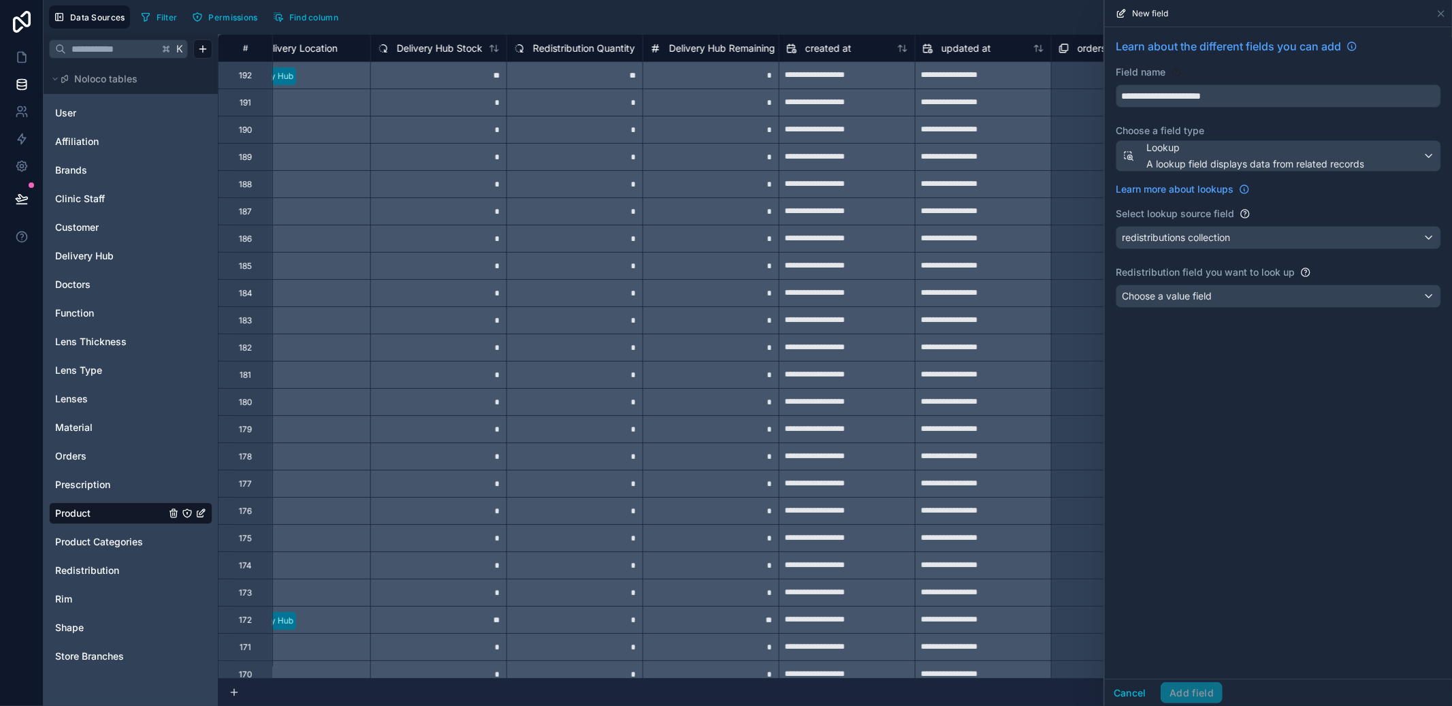
click at [1216, 304] on div "Choose a value field" at bounding box center [1278, 296] width 324 height 22
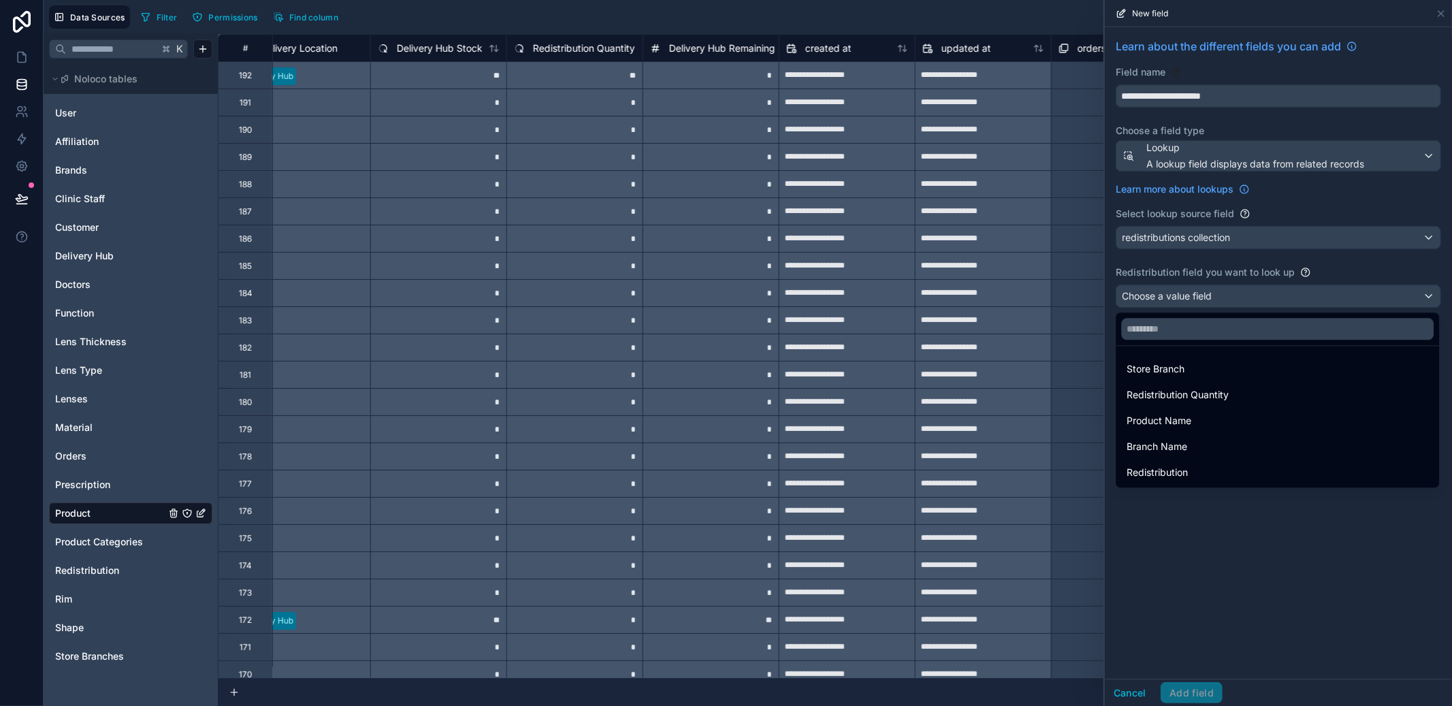
click at [1192, 377] on div "Store Branch" at bounding box center [1277, 369] width 318 height 25
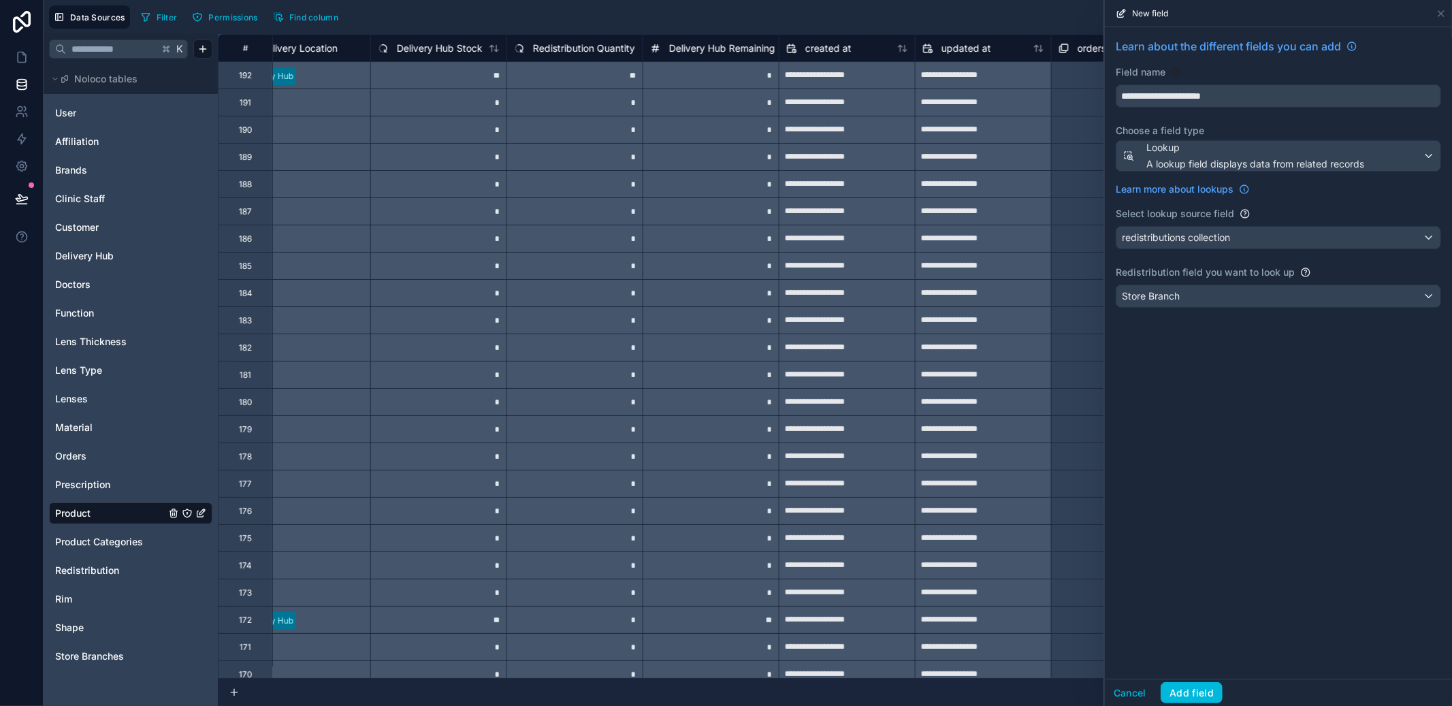
click at [1200, 690] on button "Add field" at bounding box center [1191, 693] width 62 height 22
click at [90, 576] on span "Redistribution" at bounding box center [87, 571] width 64 height 14
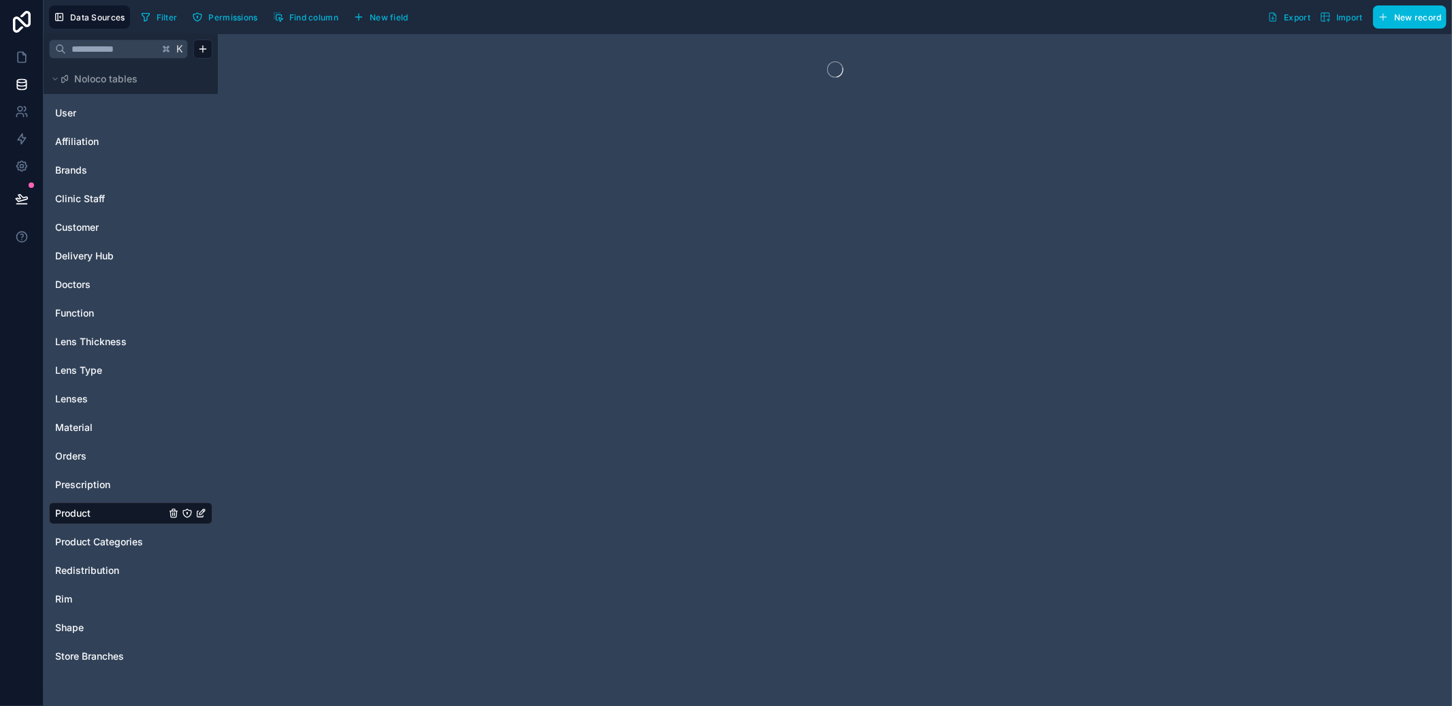
click at [93, 570] on span "Redistribution" at bounding box center [87, 571] width 64 height 14
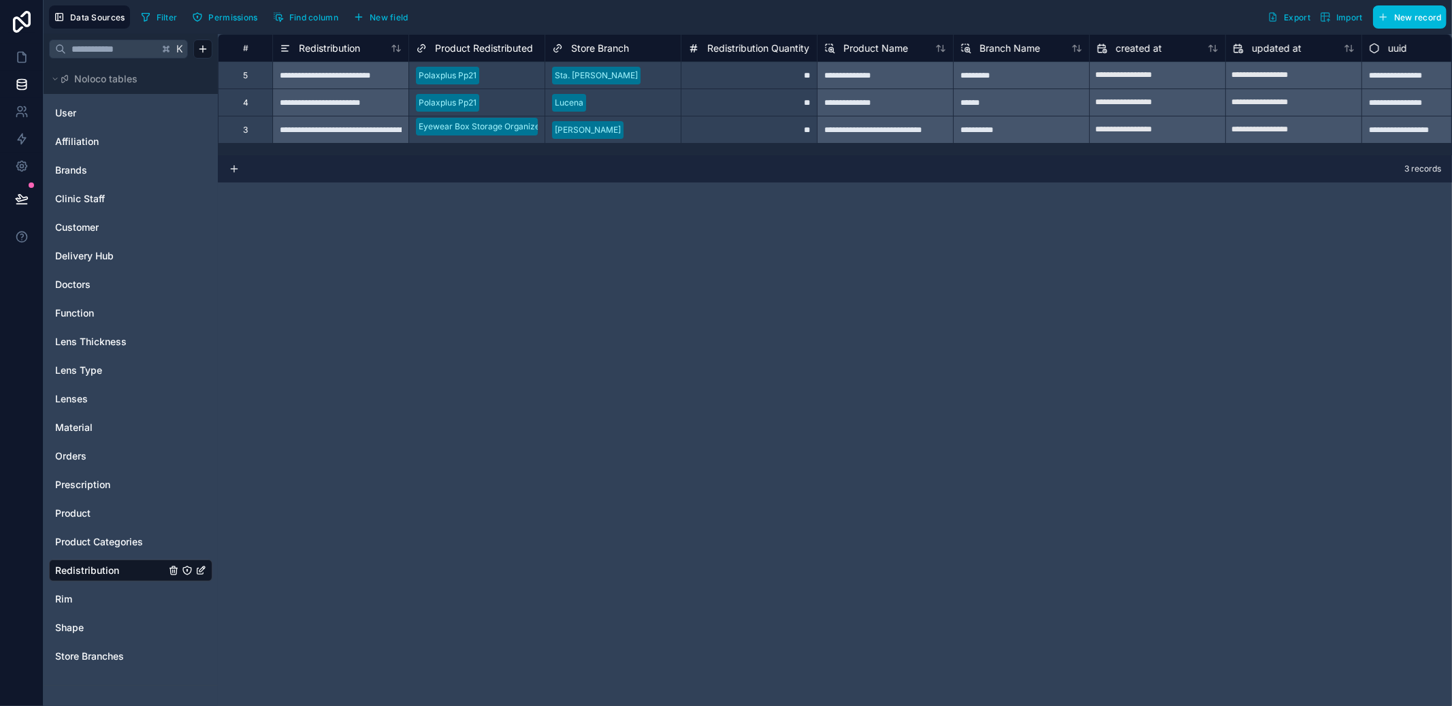
click at [86, 519] on span "Product" at bounding box center [72, 513] width 35 height 14
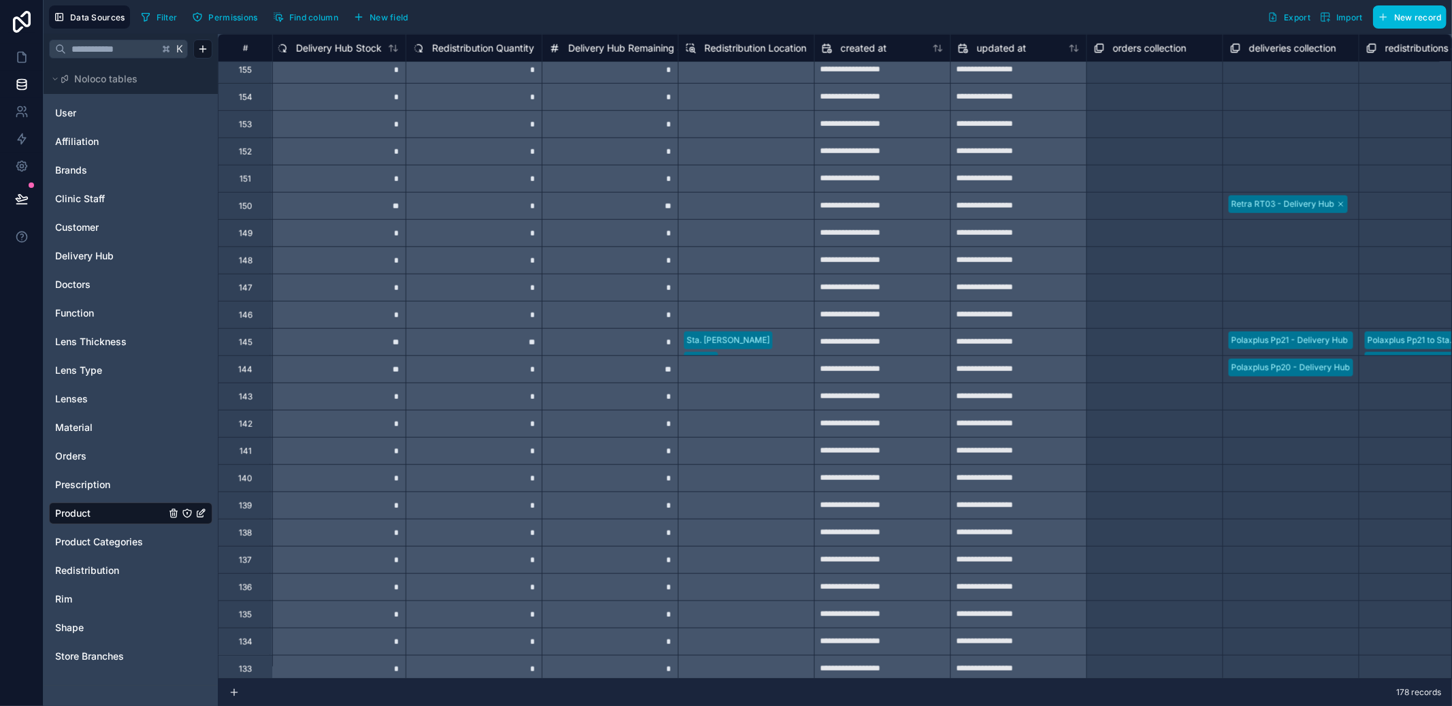
scroll to position [1032, 1364]
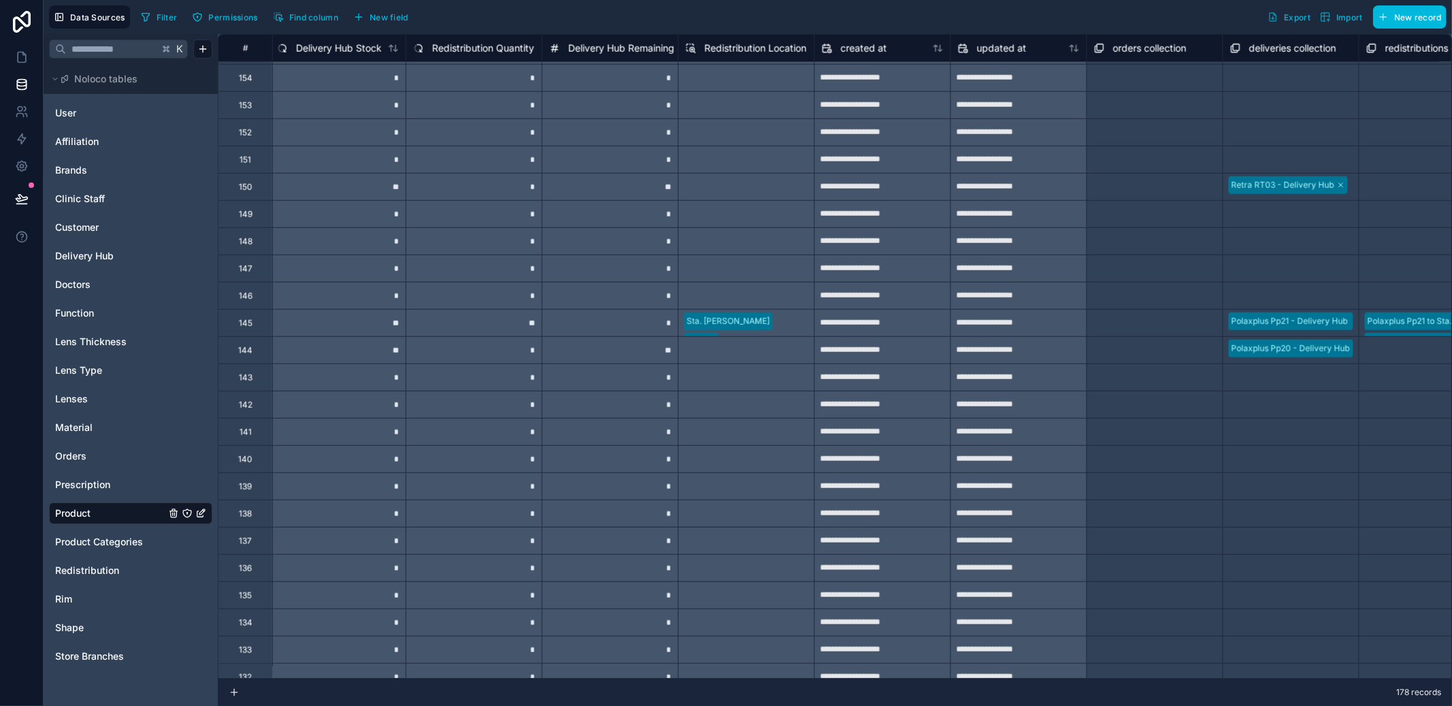
click at [508, 326] on div "**" at bounding box center [474, 322] width 136 height 27
click at [393, 17] on span "New field" at bounding box center [389, 17] width 39 height 10
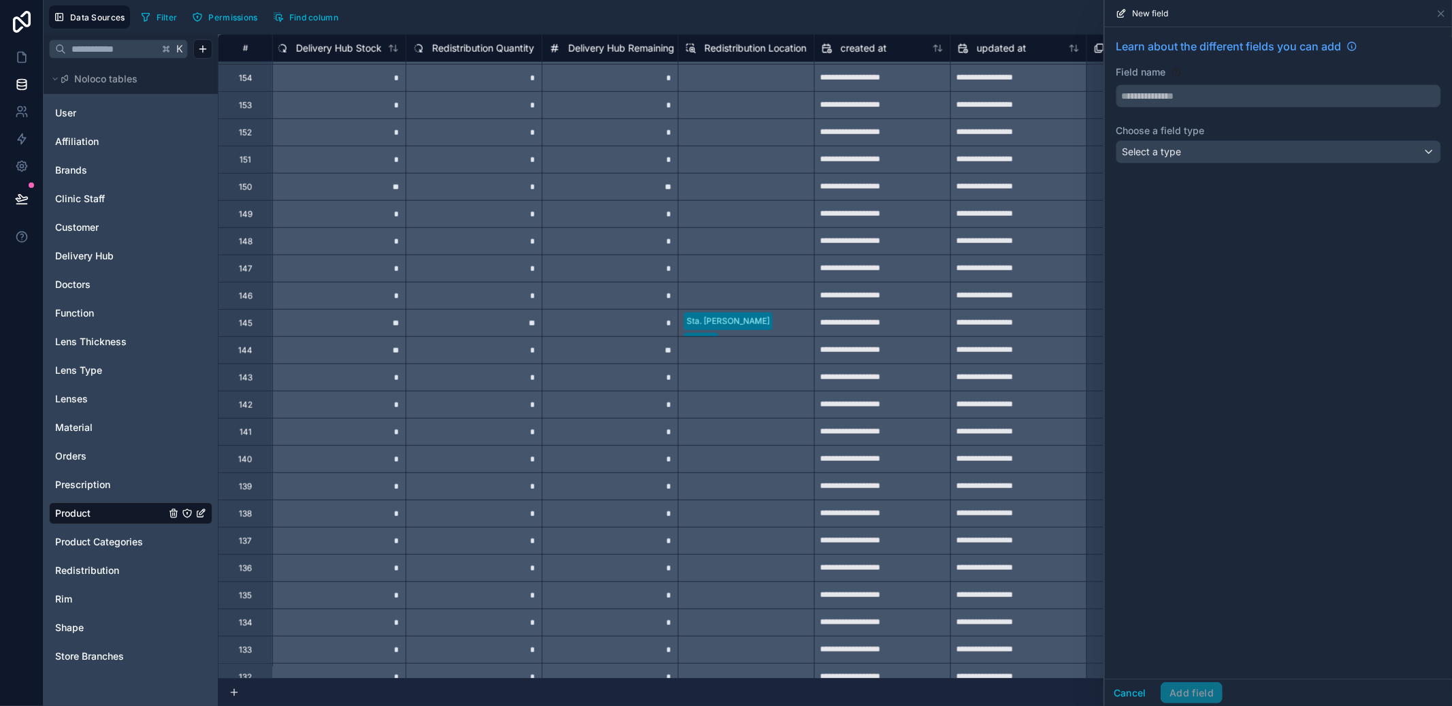
click at [1182, 160] on div "Select a type" at bounding box center [1278, 152] width 324 height 22
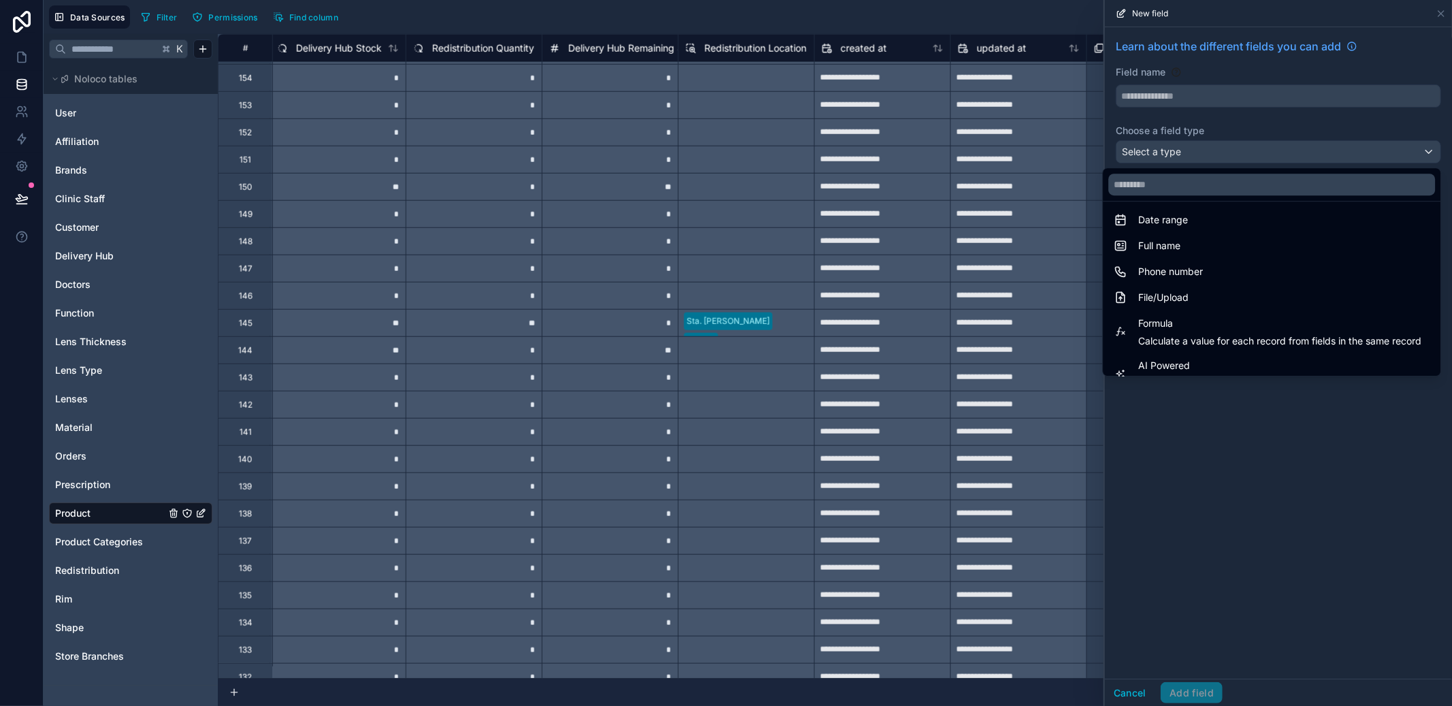
scroll to position [395, 0]
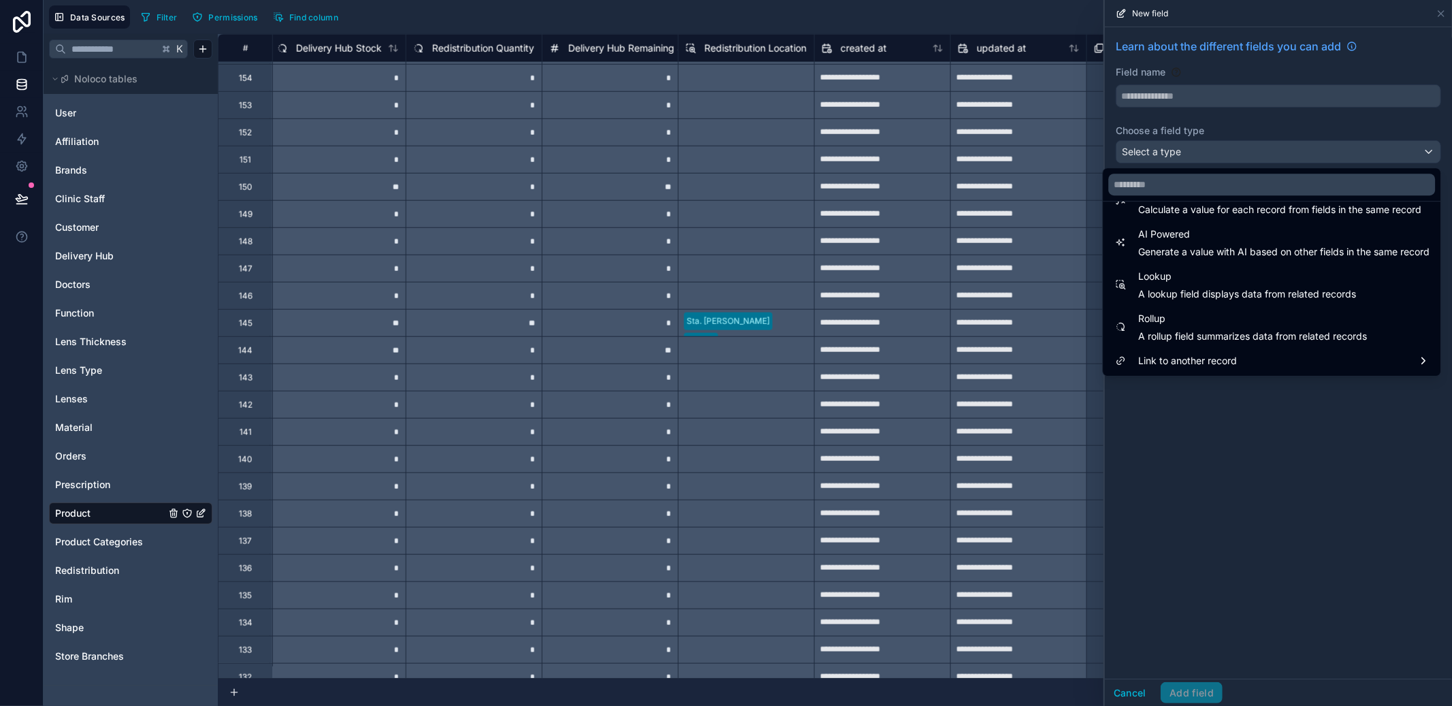
click at [1215, 320] on span "Rollup" at bounding box center [1252, 318] width 229 height 16
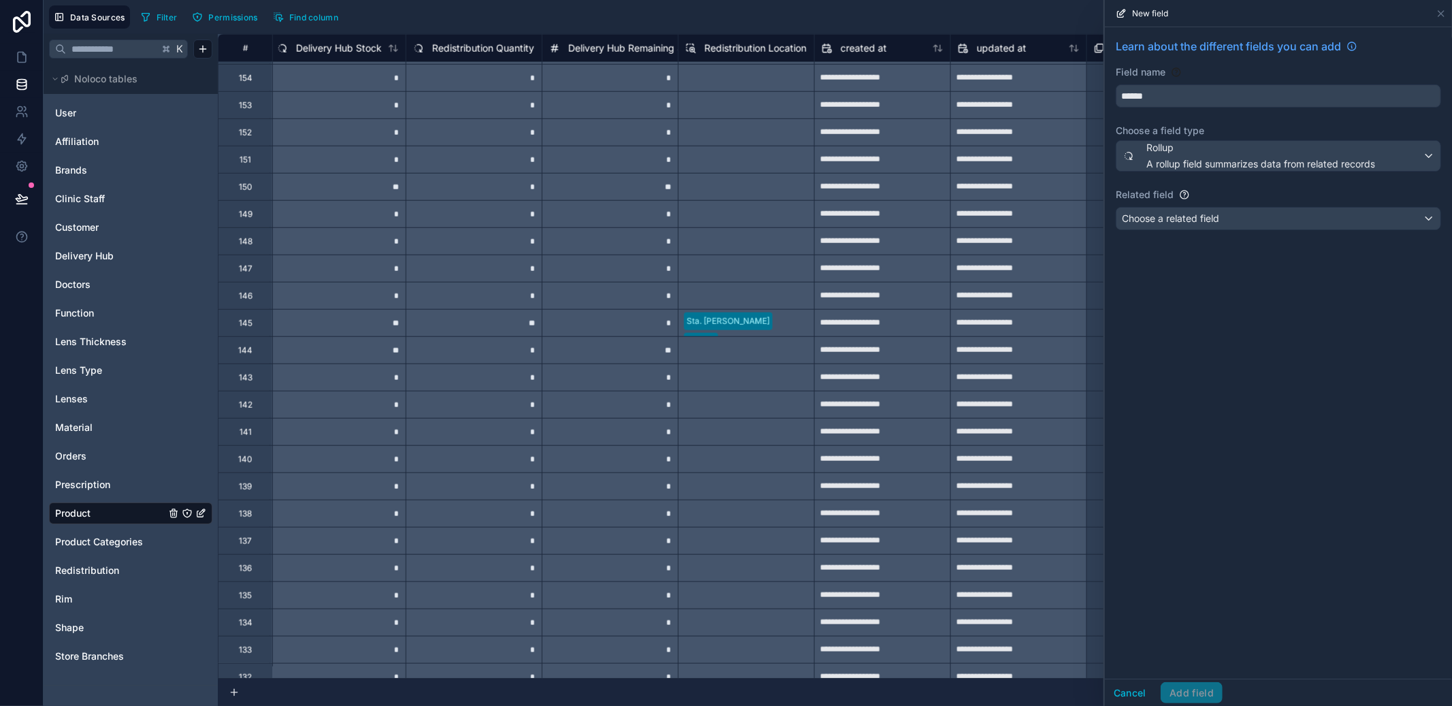
type input "******"
click at [1218, 223] on span "Choose a related field" at bounding box center [1170, 218] width 97 height 12
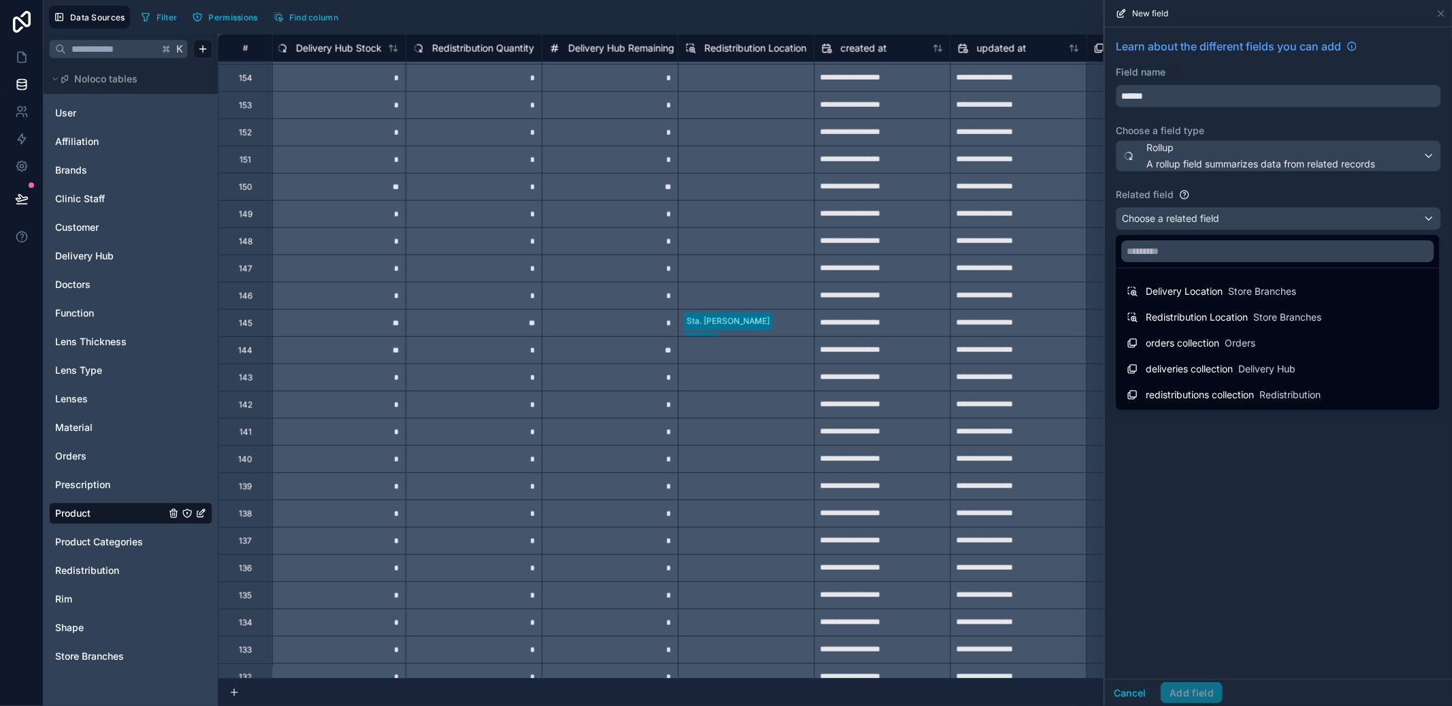
click at [1222, 390] on span "redistributions collection" at bounding box center [1199, 395] width 108 height 14
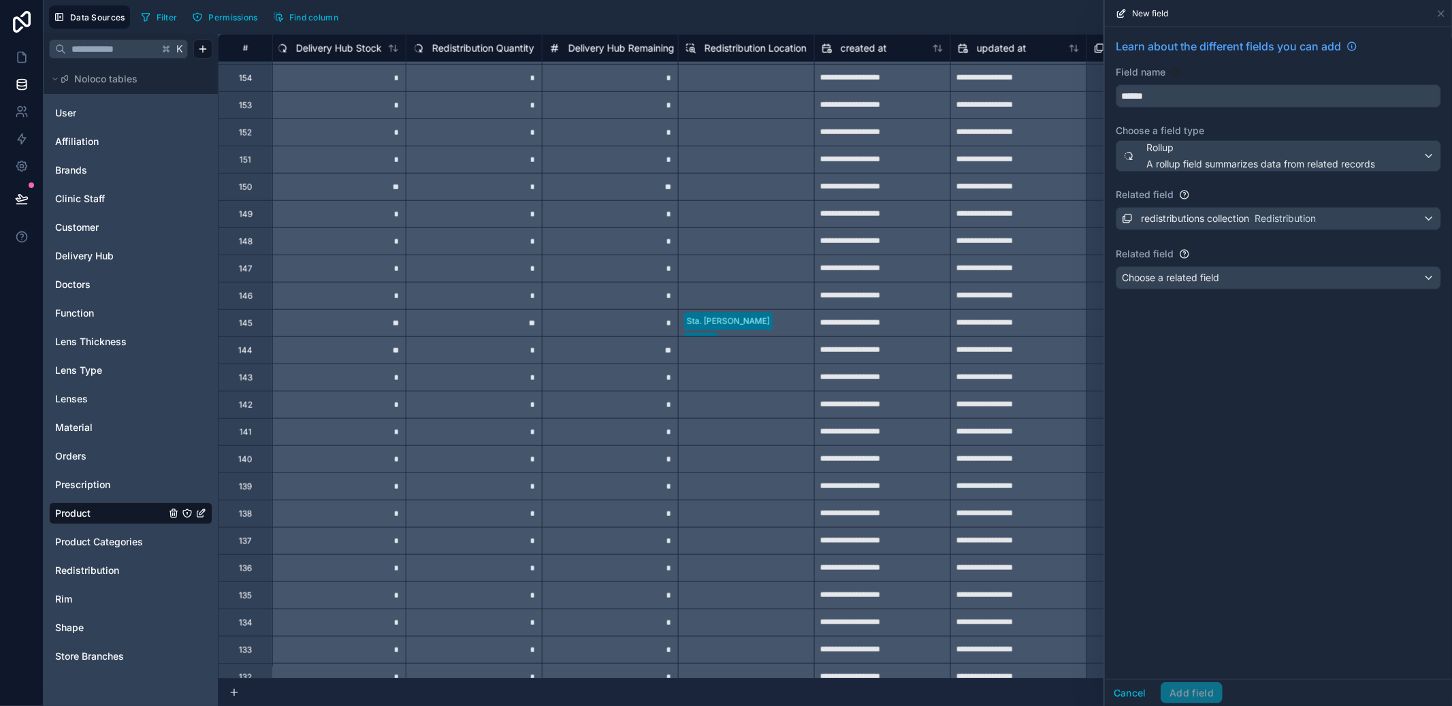
click at [1226, 264] on div "Learn about the different fields you can add Field name ****** Choose a field t…" at bounding box center [1278, 166] width 347 height 278
click at [1225, 276] on div "Choose a related field" at bounding box center [1278, 278] width 324 height 22
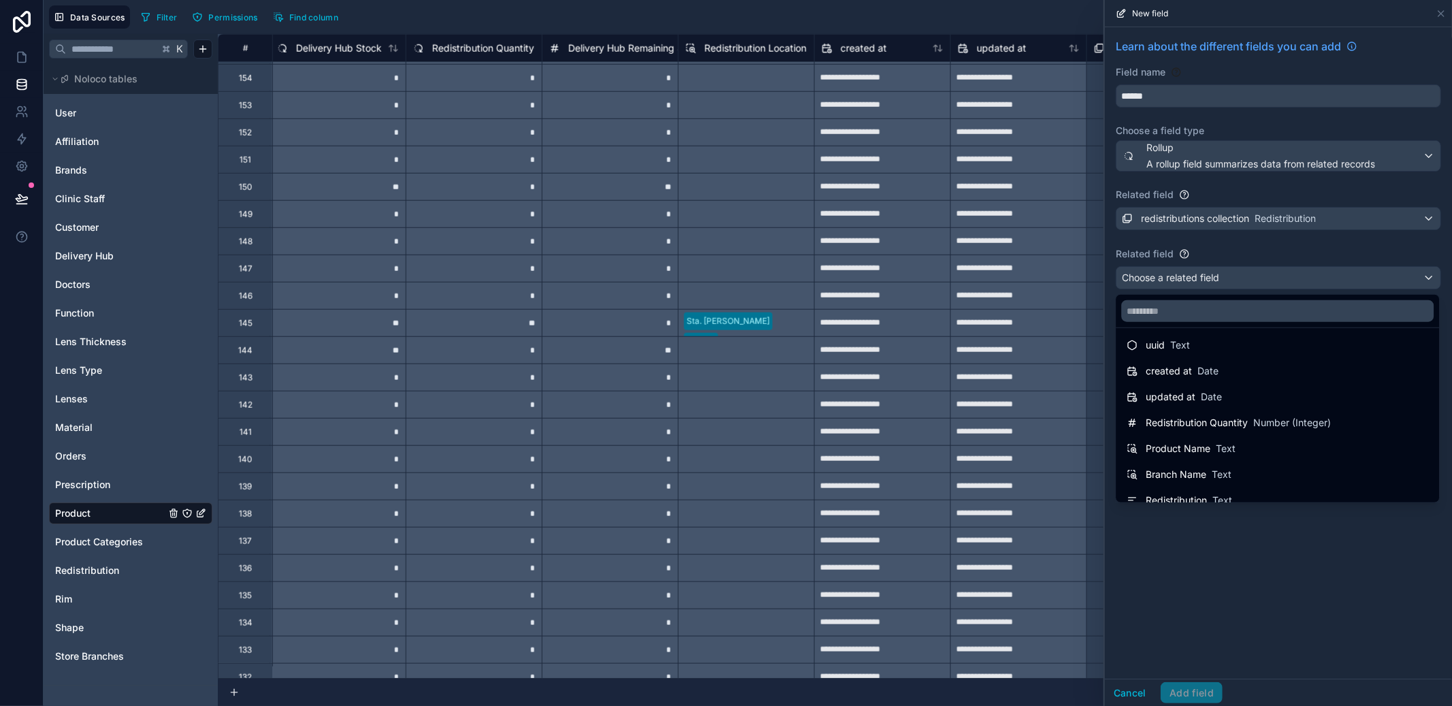
scroll to position [44, 0]
click at [1230, 406] on span "Redistribution Quantity" at bounding box center [1196, 411] width 102 height 14
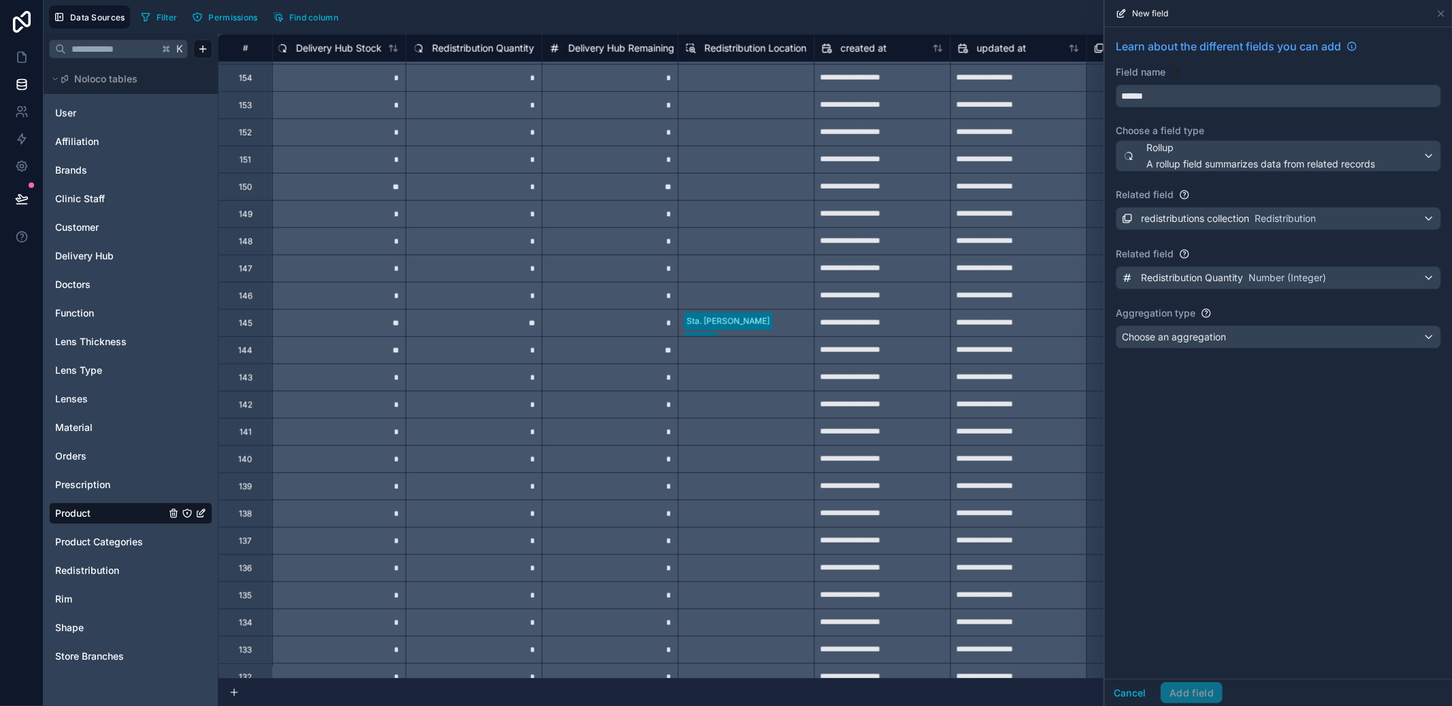
click at [1232, 346] on div "Choose an aggregation" at bounding box center [1278, 337] width 324 height 22
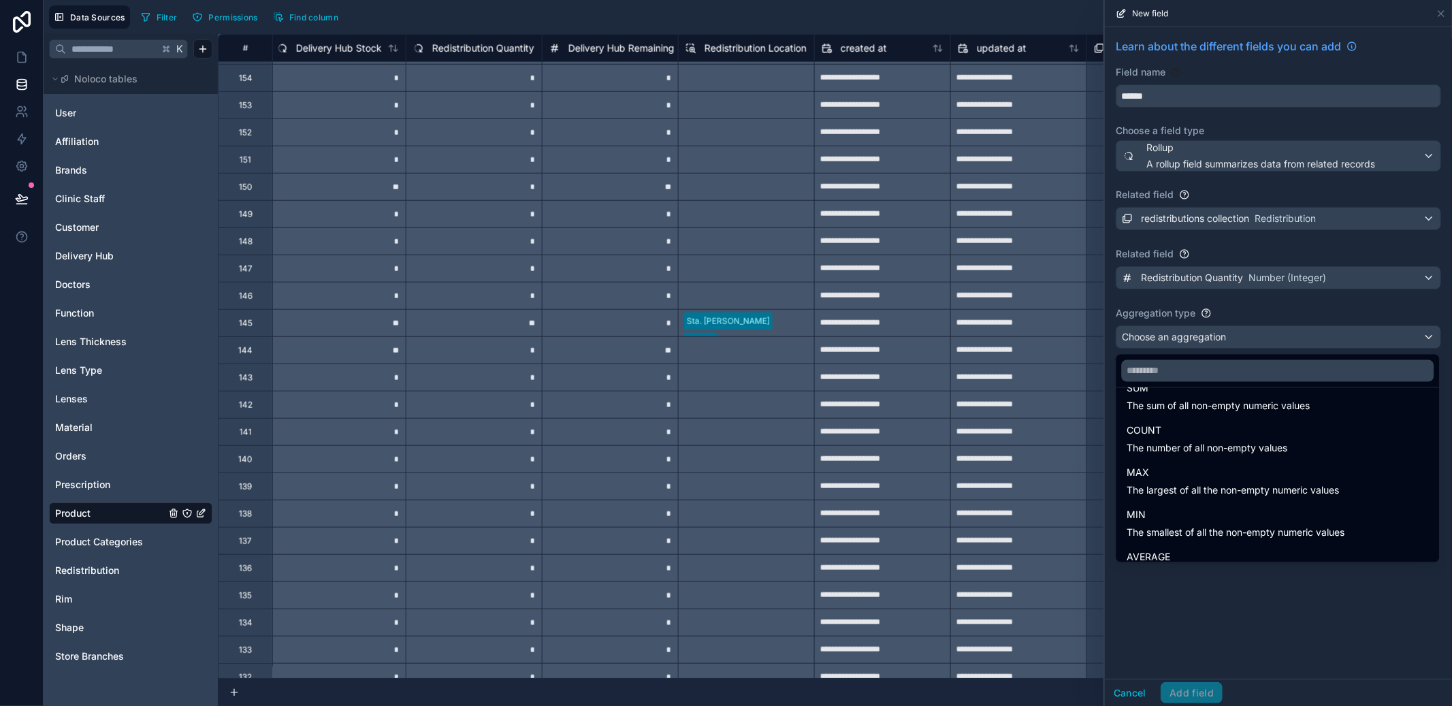
scroll to position [0, 0]
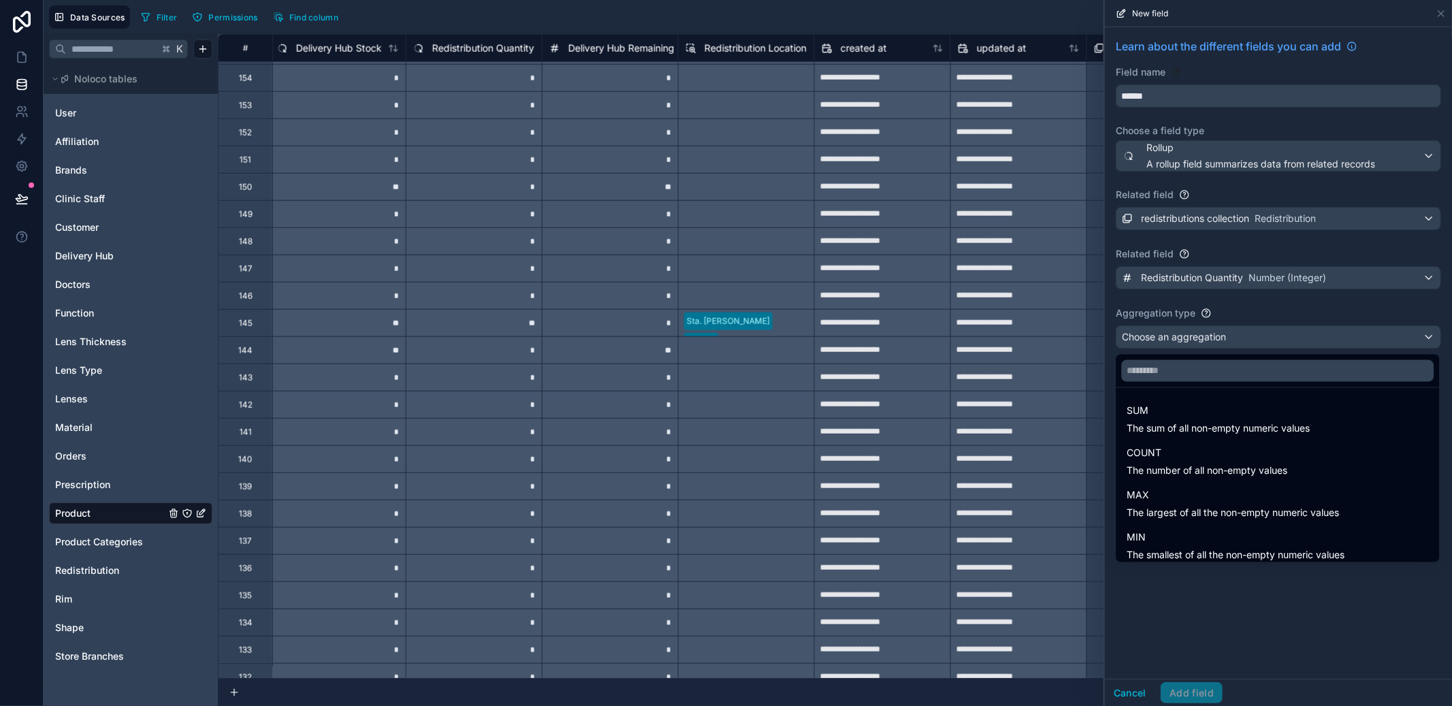
click at [1232, 472] on span "The number of all non-empty values" at bounding box center [1206, 471] width 161 height 14
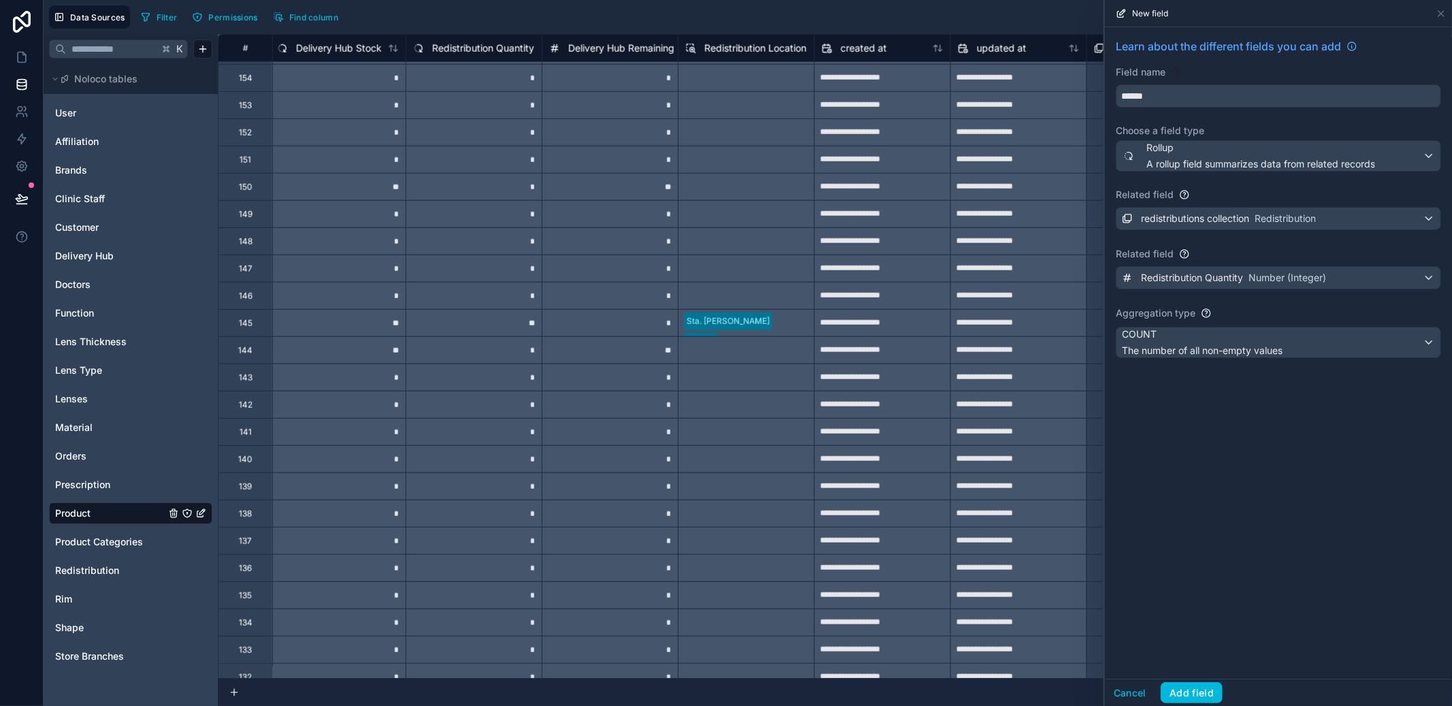
click at [1194, 676] on div "Learn about the different fields you can add Field name ****** Choose a field t…" at bounding box center [1278, 352] width 347 height 651
click at [1194, 685] on button "Add field" at bounding box center [1191, 693] width 62 height 22
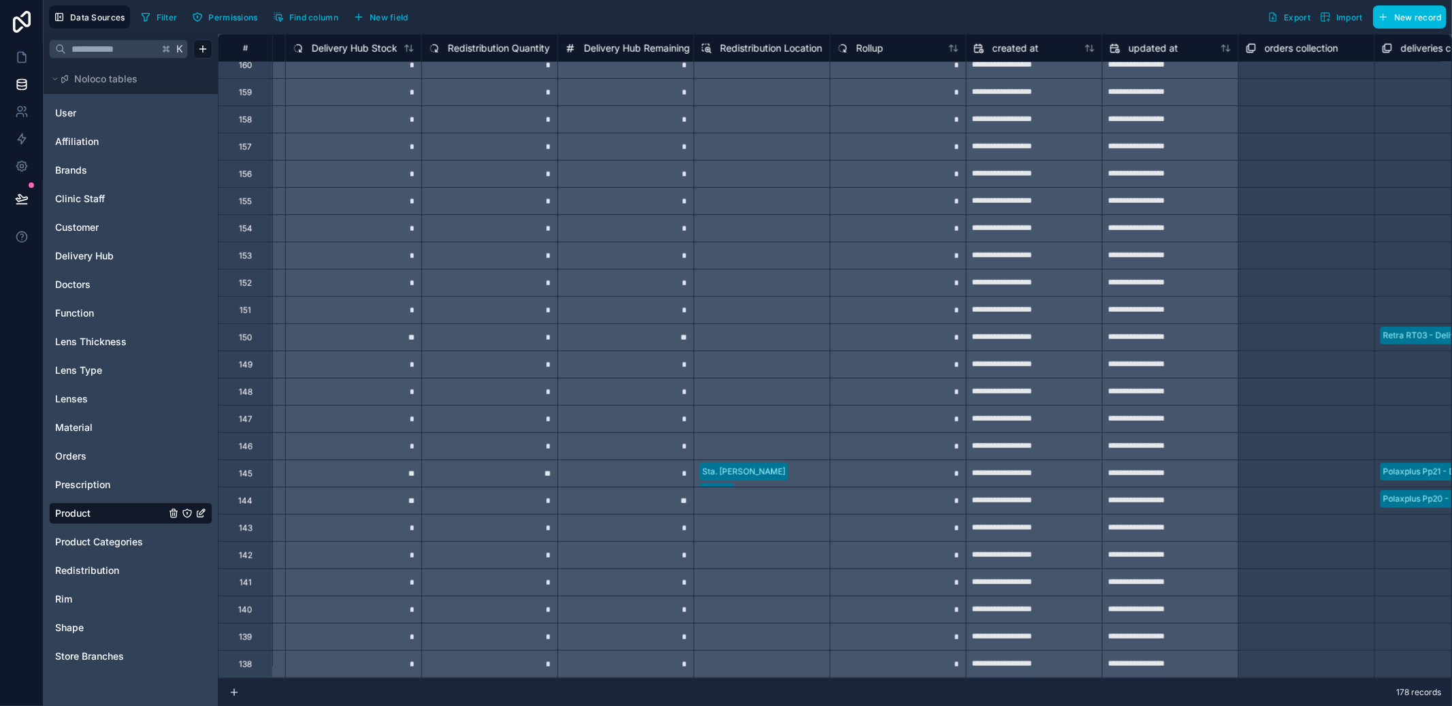
scroll to position [887, 1348]
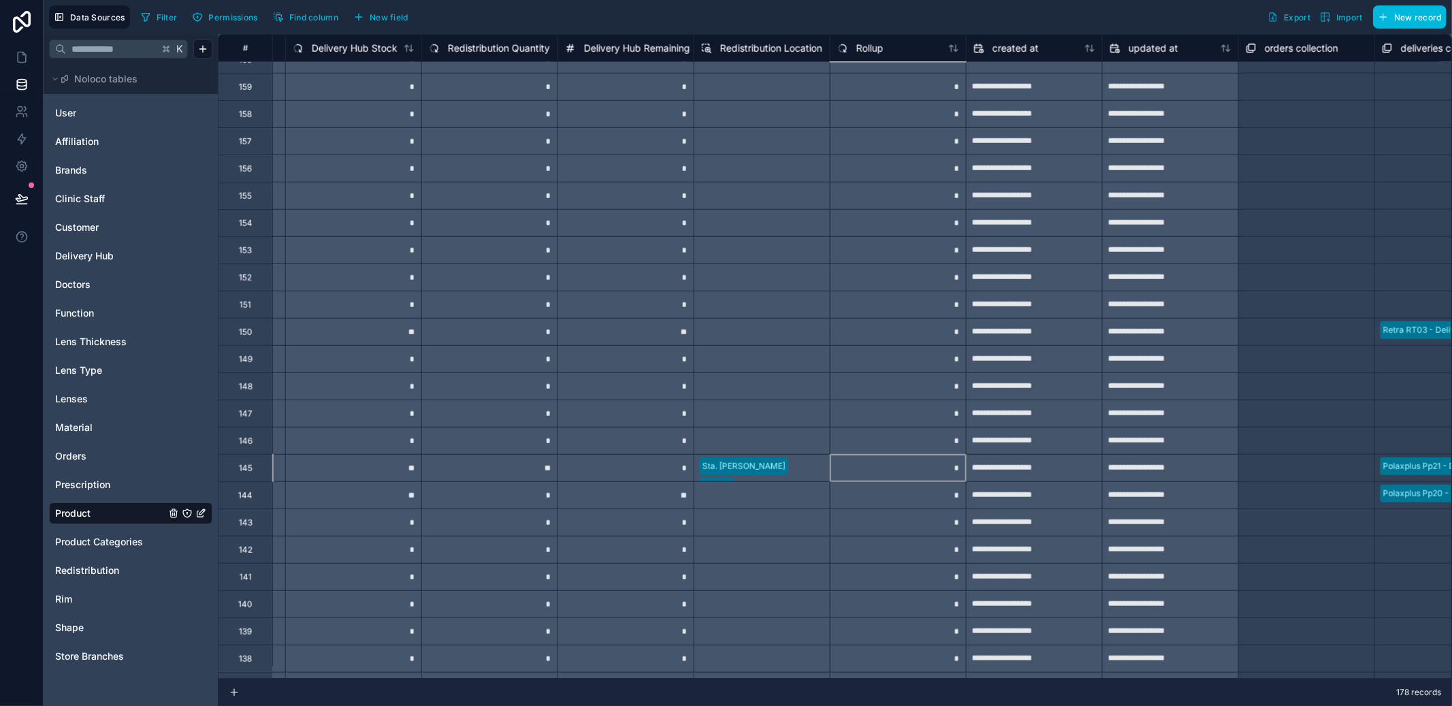
click at [938, 470] on div "*" at bounding box center [898, 467] width 136 height 27
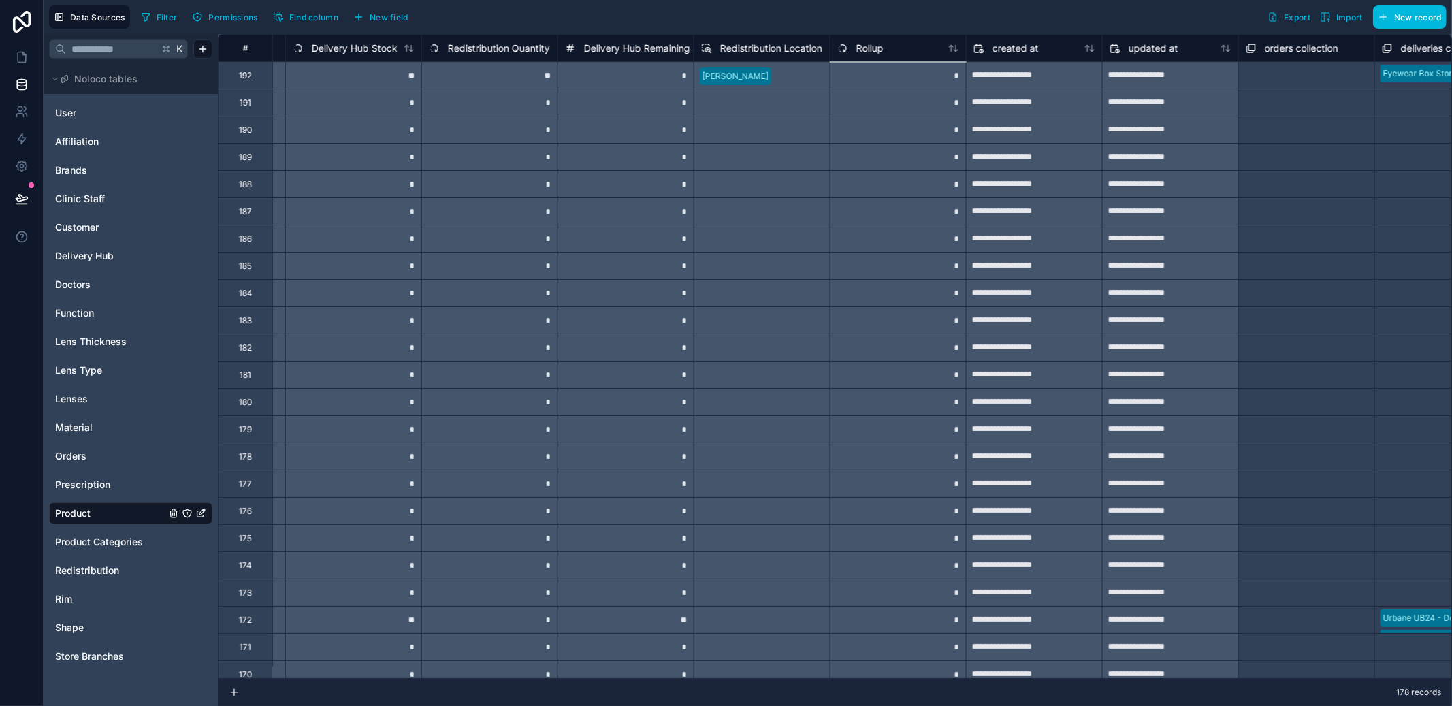
click at [861, 51] on span "Rollup" at bounding box center [869, 49] width 27 height 14
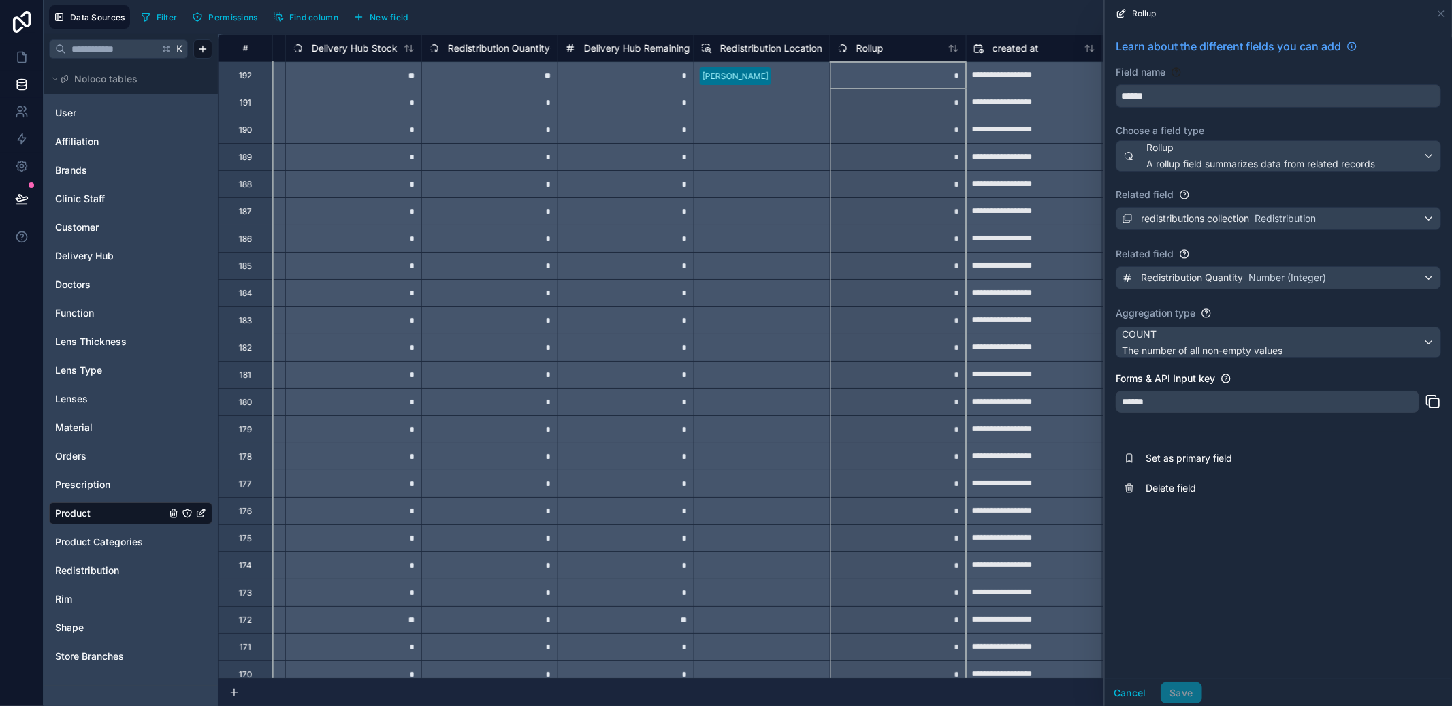
click at [1165, 497] on button "Delete field" at bounding box center [1277, 488] width 325 height 30
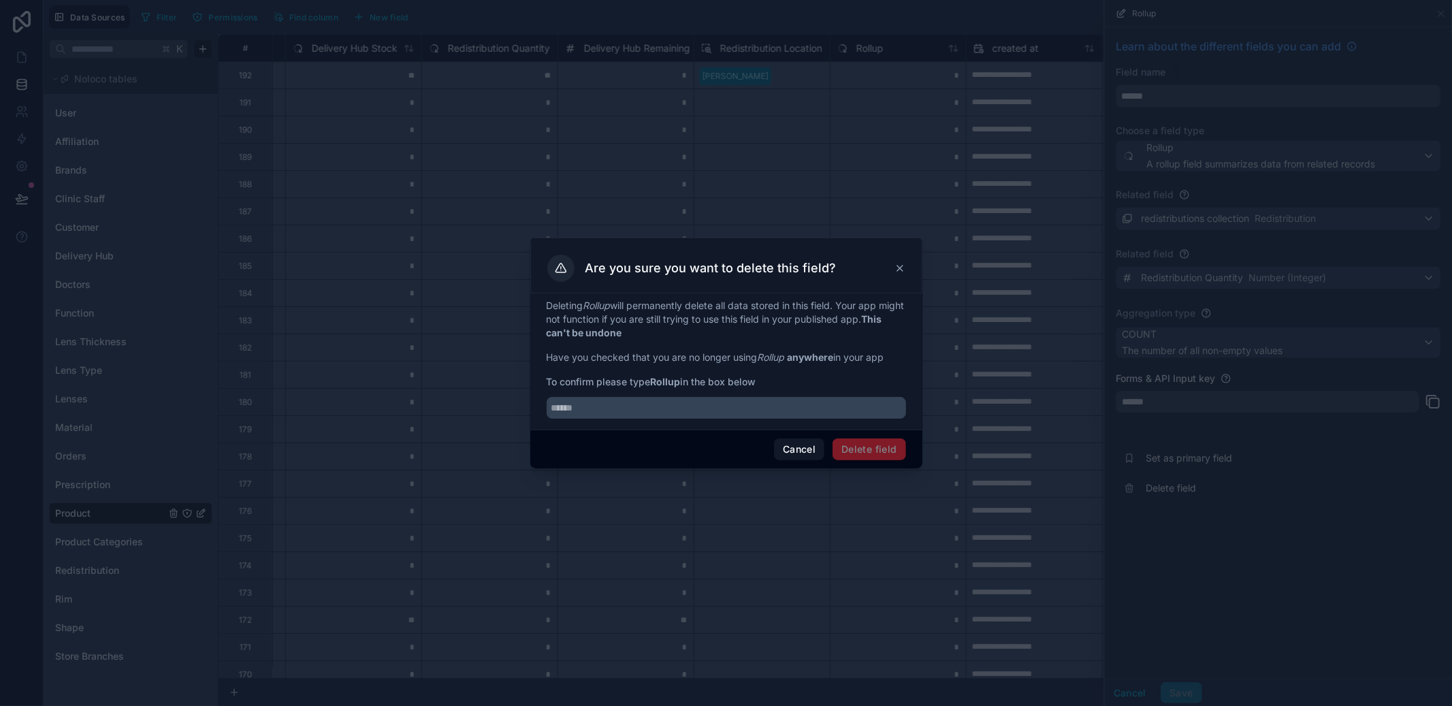
click at [785, 407] on input "text" at bounding box center [726, 408] width 359 height 22
type input "******"
click at [857, 448] on button "Delete field" at bounding box center [868, 449] width 73 height 22
